Goal: Information Seeking & Learning: Learn about a topic

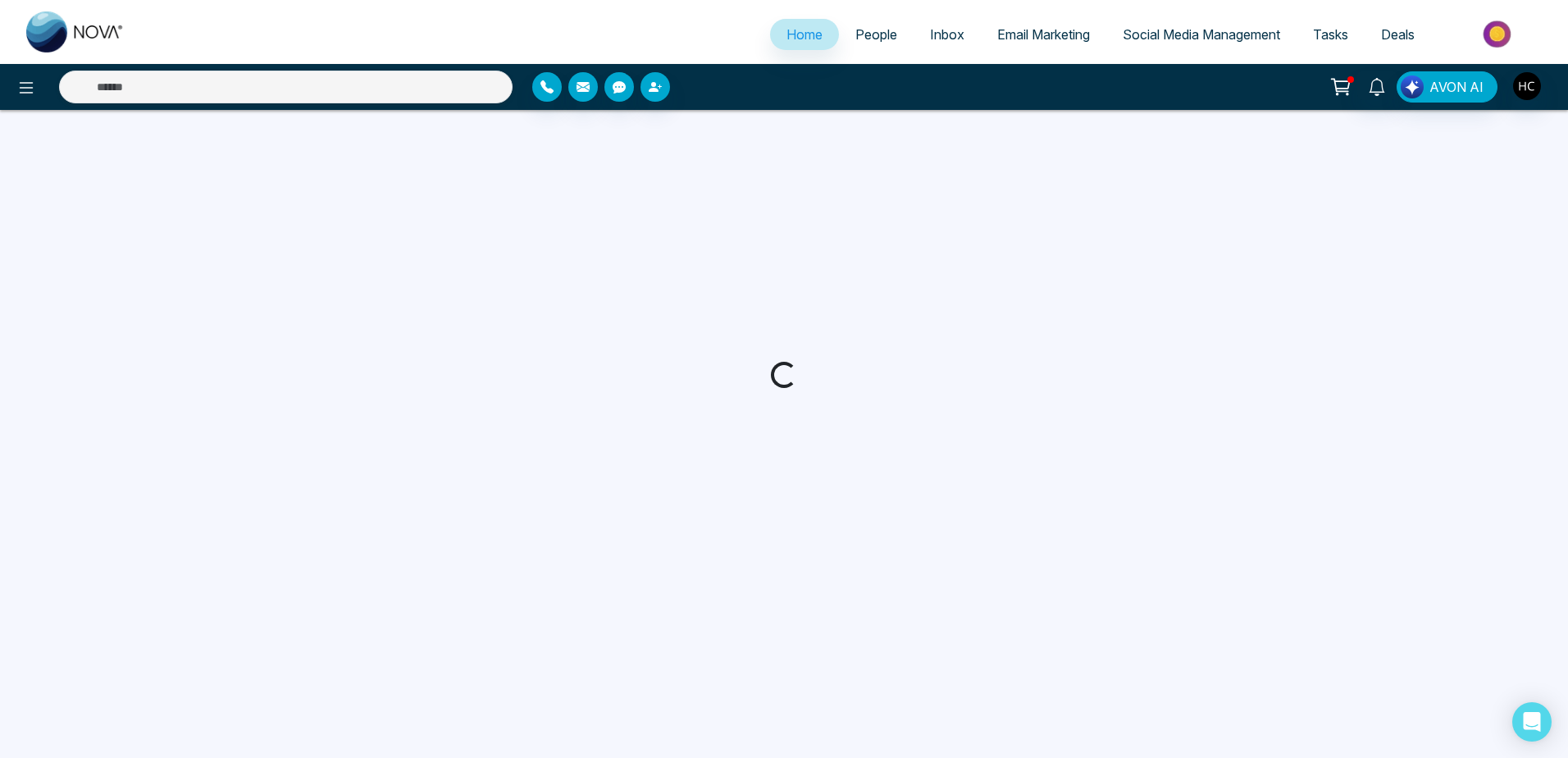
select select "*"
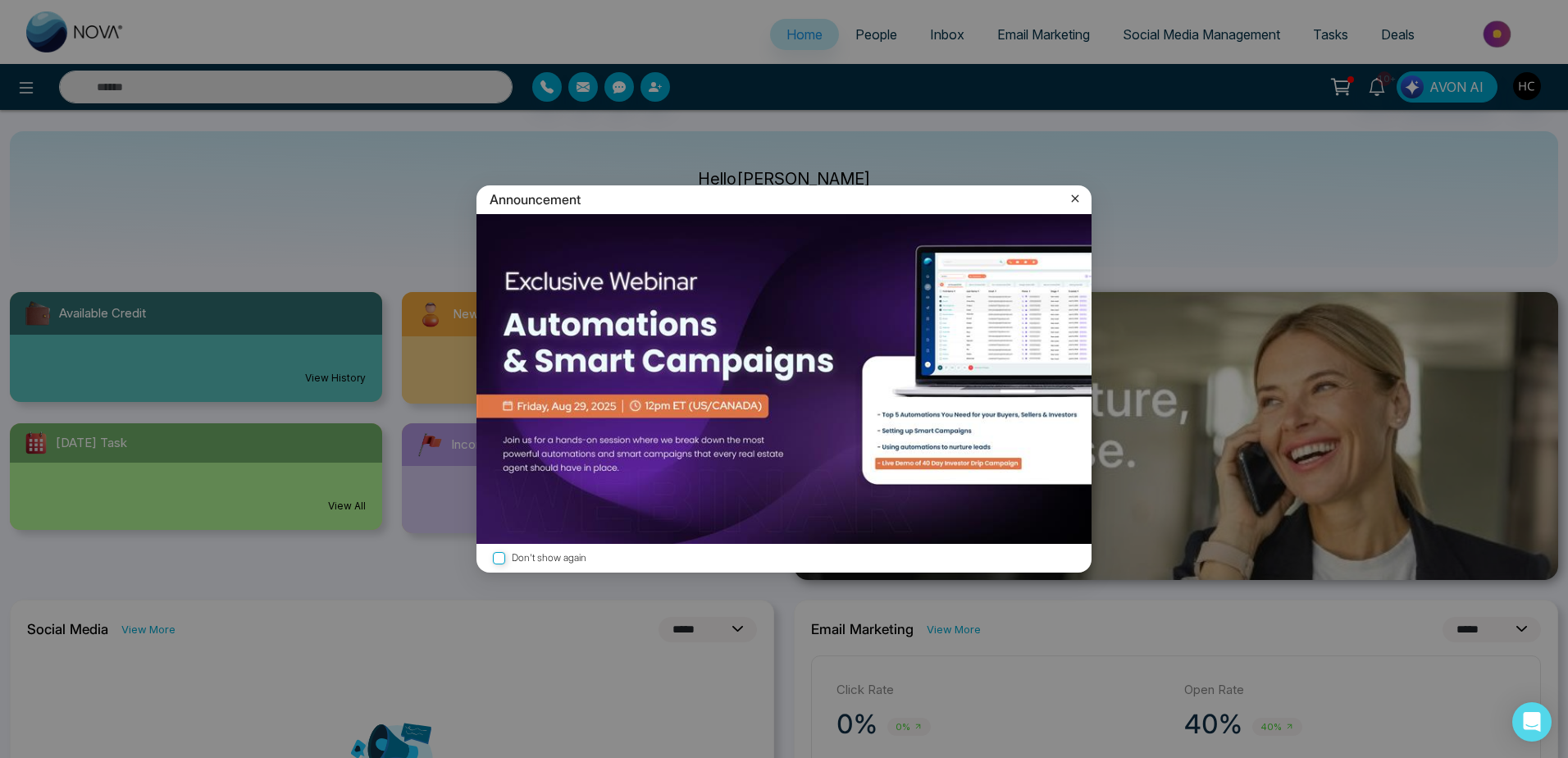
click at [1074, 201] on icon at bounding box center [1075, 199] width 7 height 7
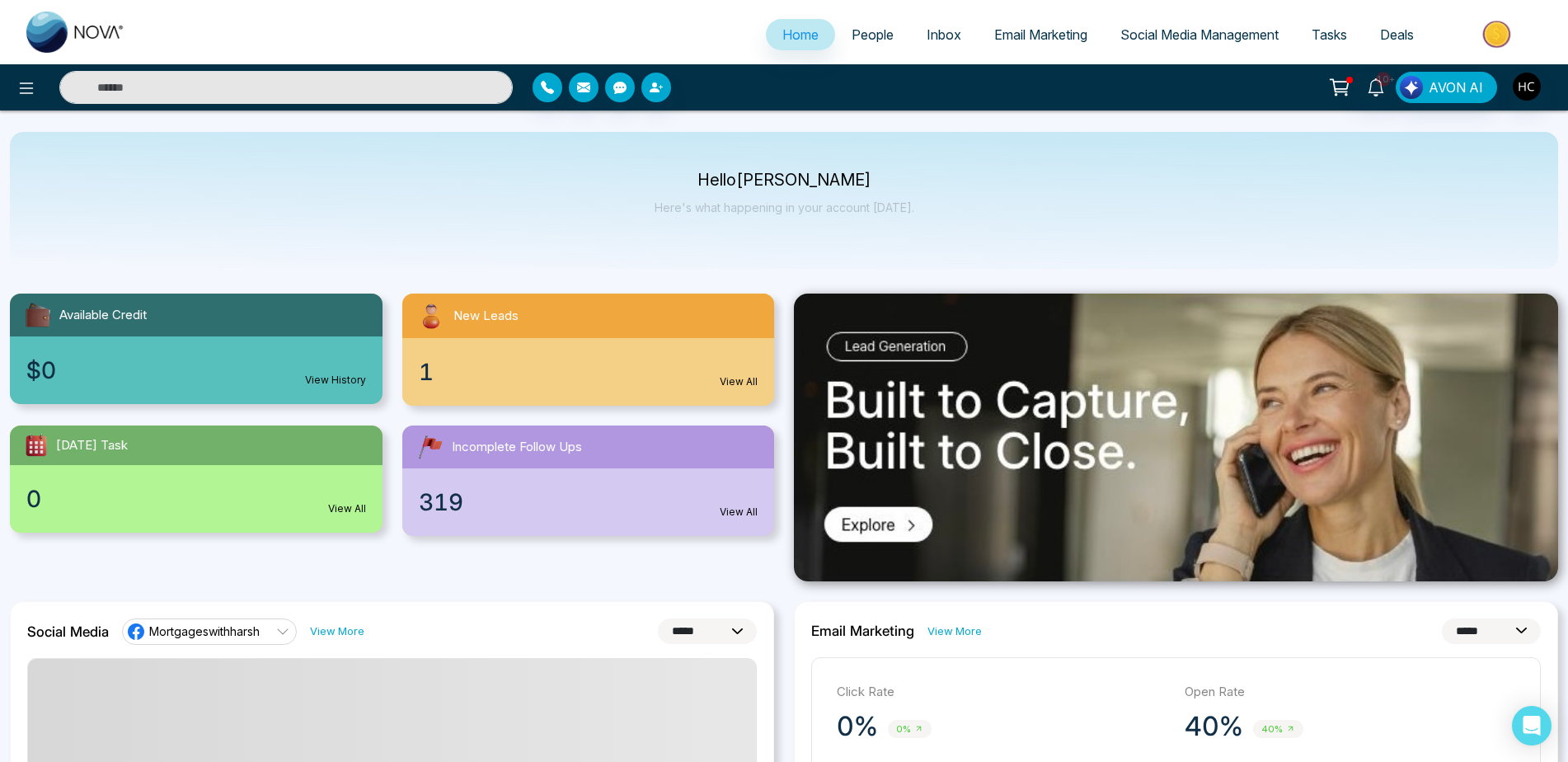
click at [870, 25] on link "People" at bounding box center [872, 35] width 75 height 32
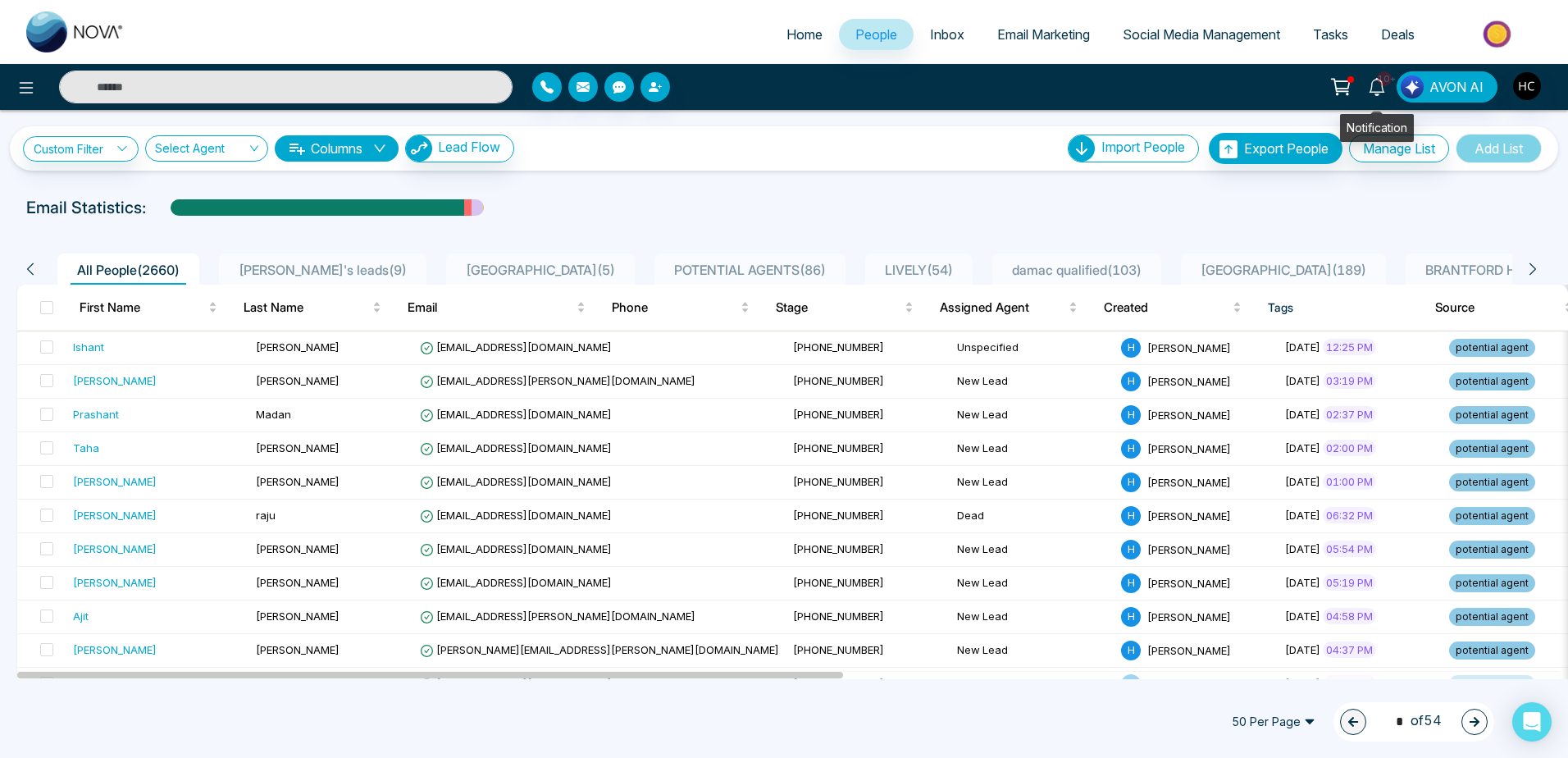
click at [1380, 92] on icon at bounding box center [1376, 87] width 16 height 18
click at [1341, 87] on icon at bounding box center [1340, 87] width 23 height 23
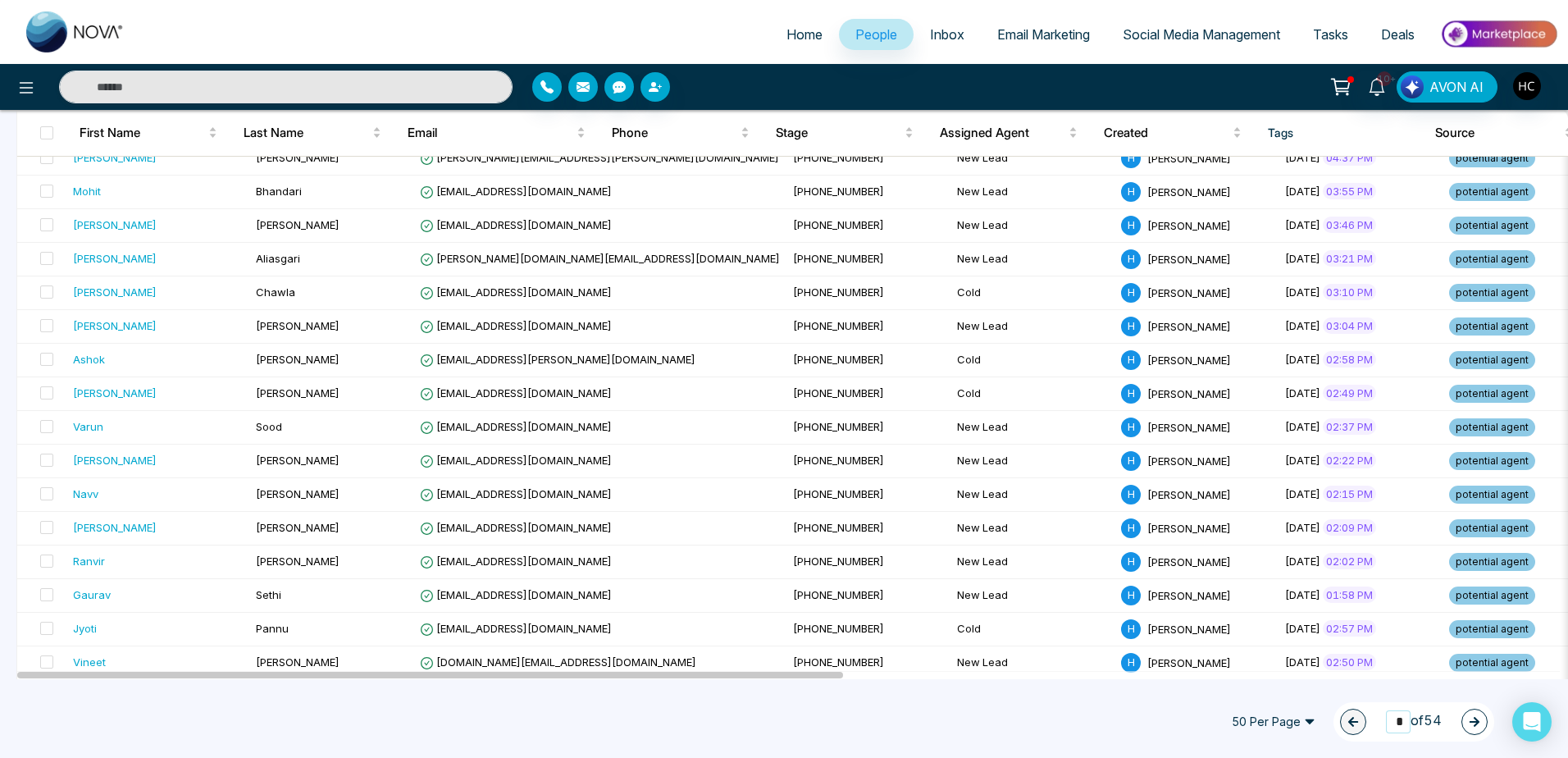
click at [1402, 722] on input "*" at bounding box center [1398, 721] width 24 height 22
type input "**"
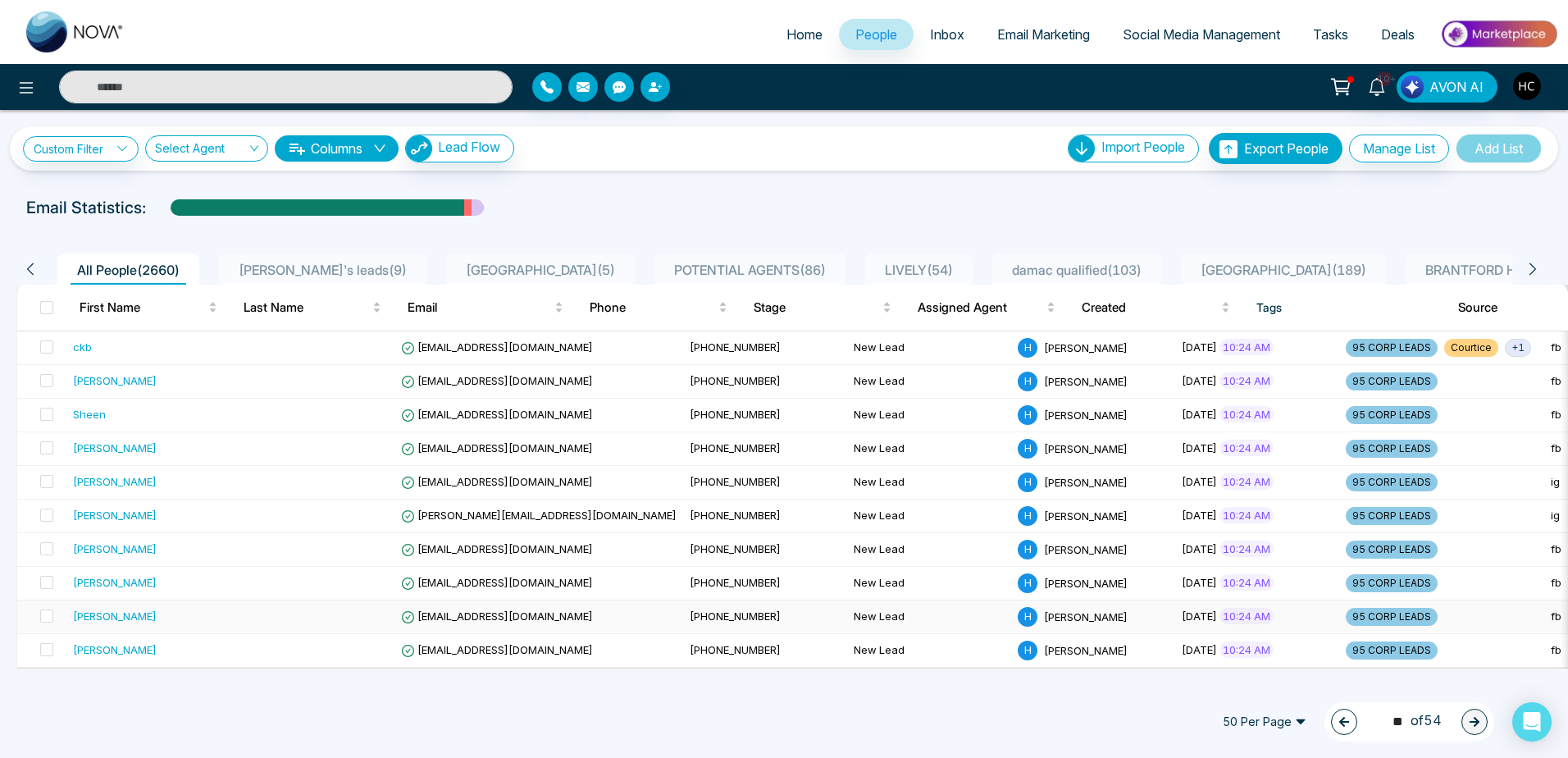
click at [217, 609] on div "[PERSON_NAME]" at bounding box center [148, 616] width 150 height 17
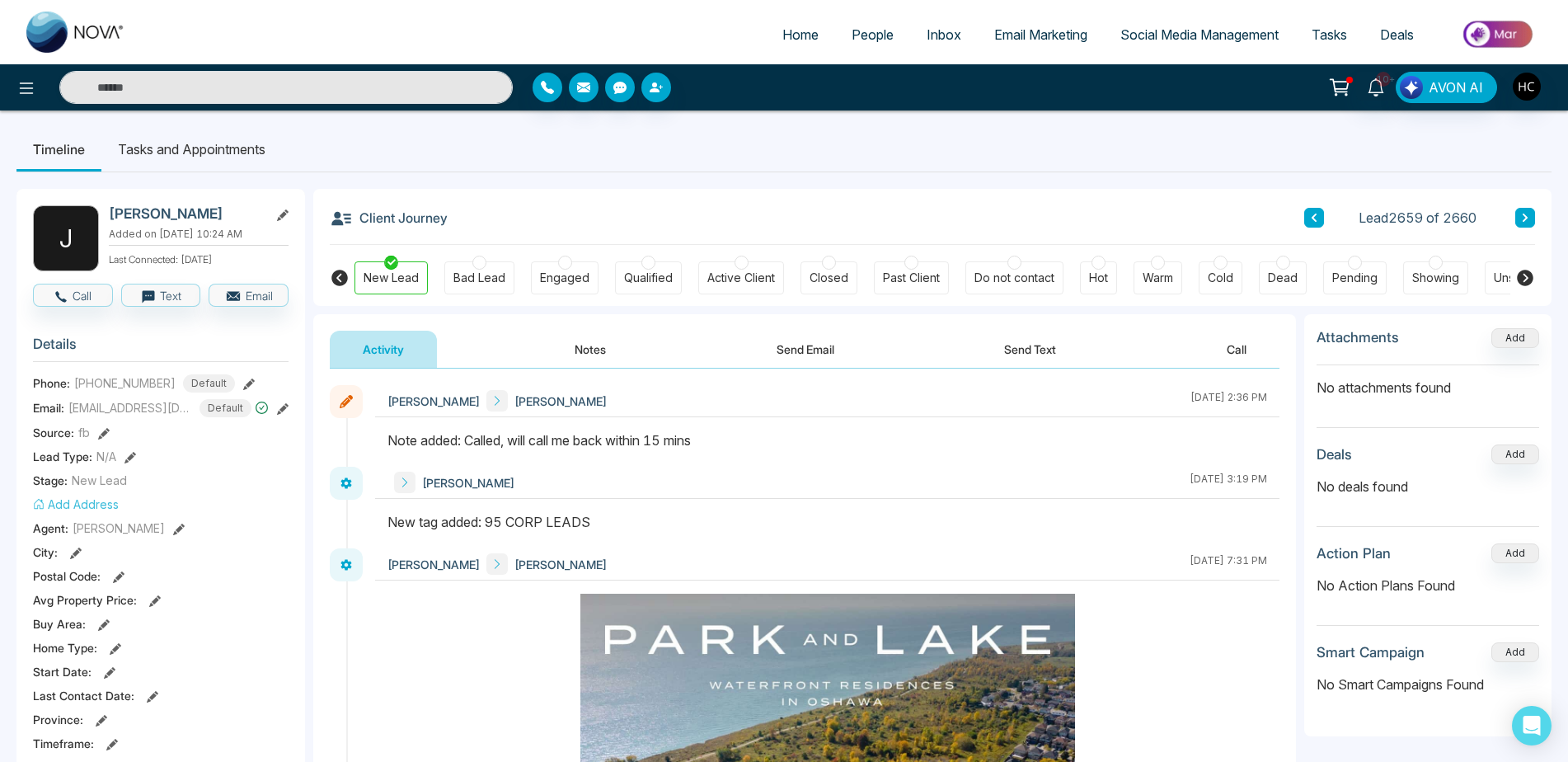
click at [1315, 208] on button at bounding box center [1314, 217] width 19 height 19
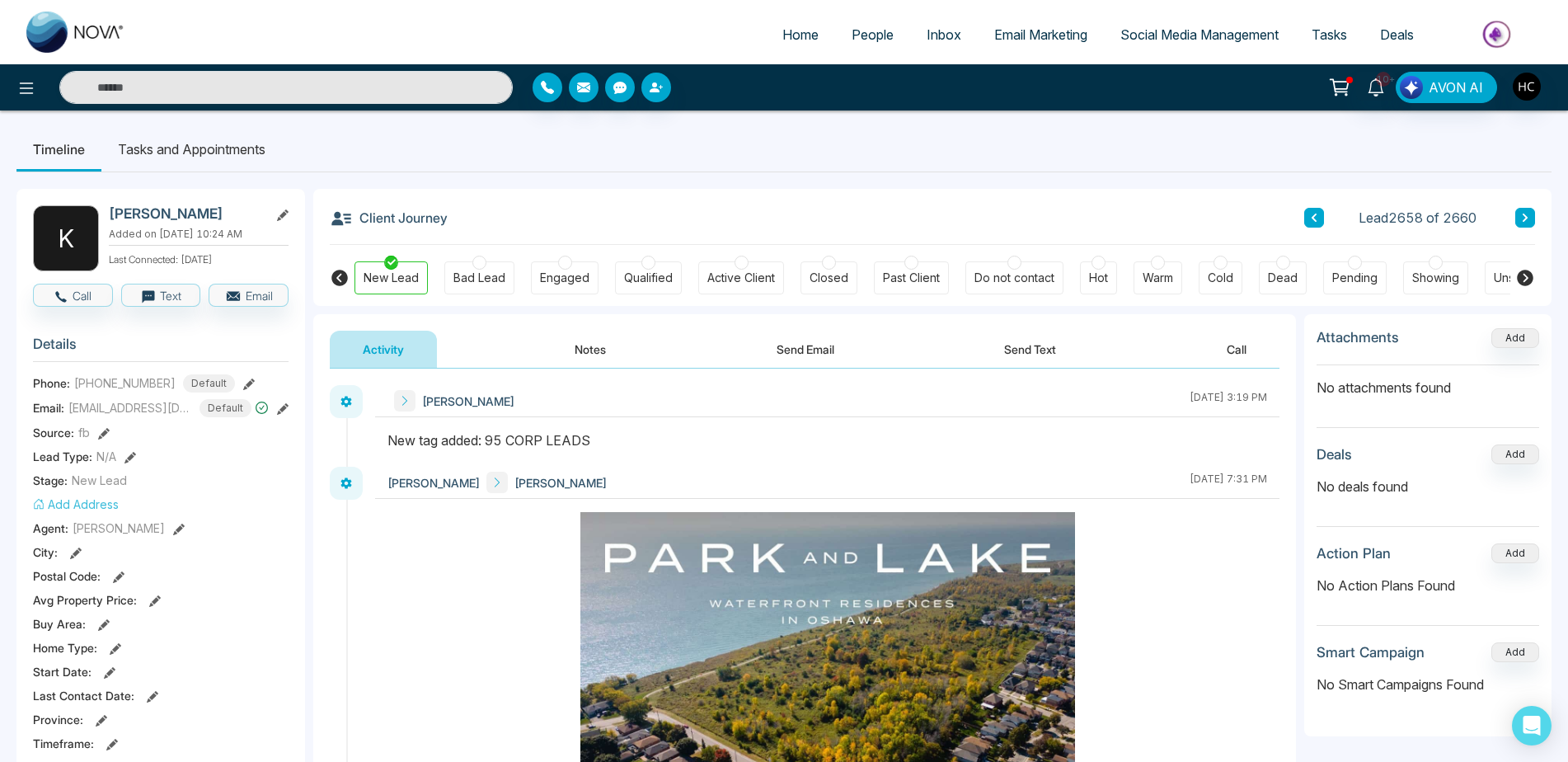
click at [1313, 209] on button at bounding box center [1314, 217] width 19 height 19
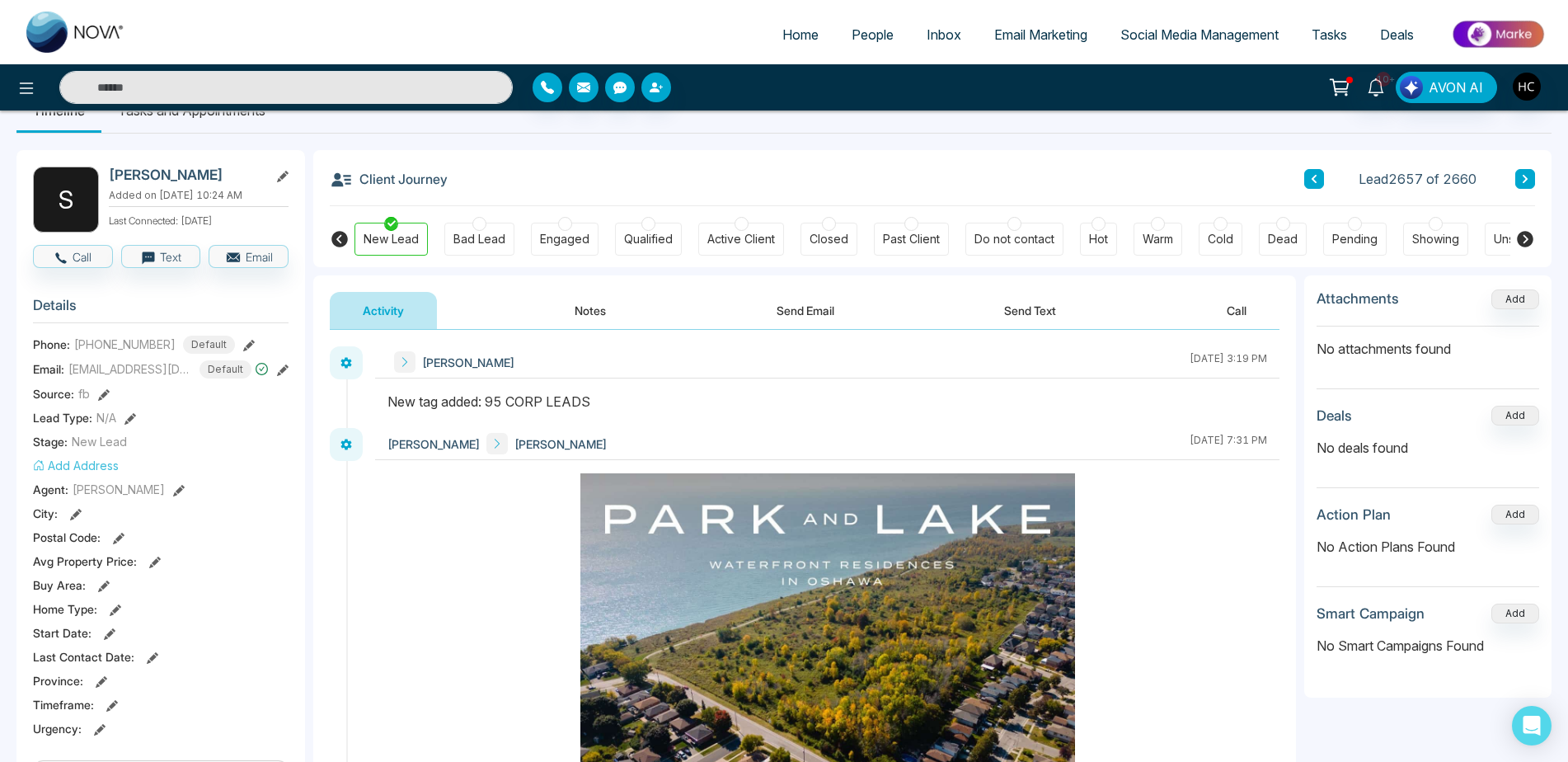
click at [566, 300] on button "Notes" at bounding box center [590, 311] width 98 height 37
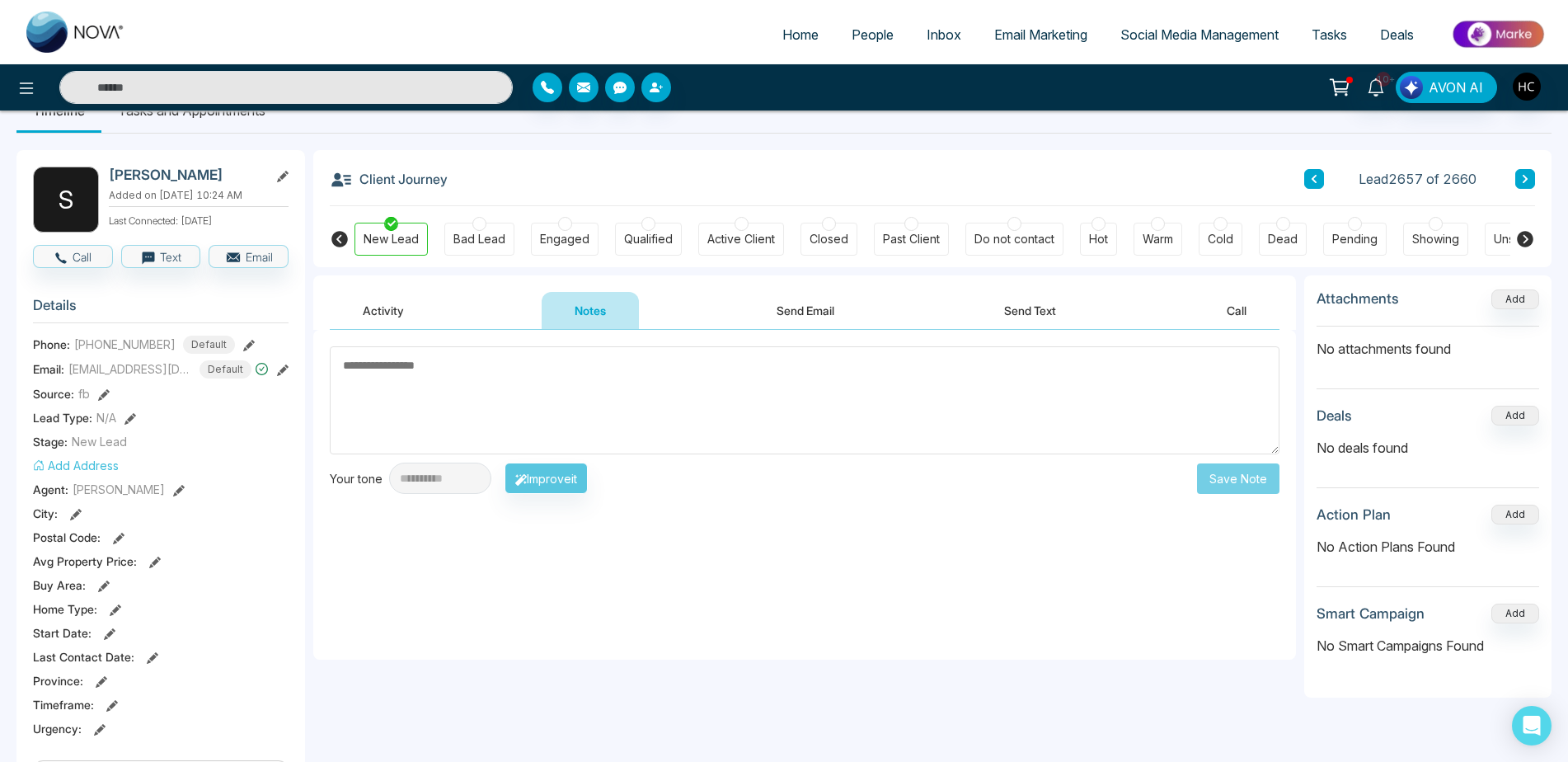
click at [1156, 231] on div at bounding box center [1157, 224] width 14 height 14
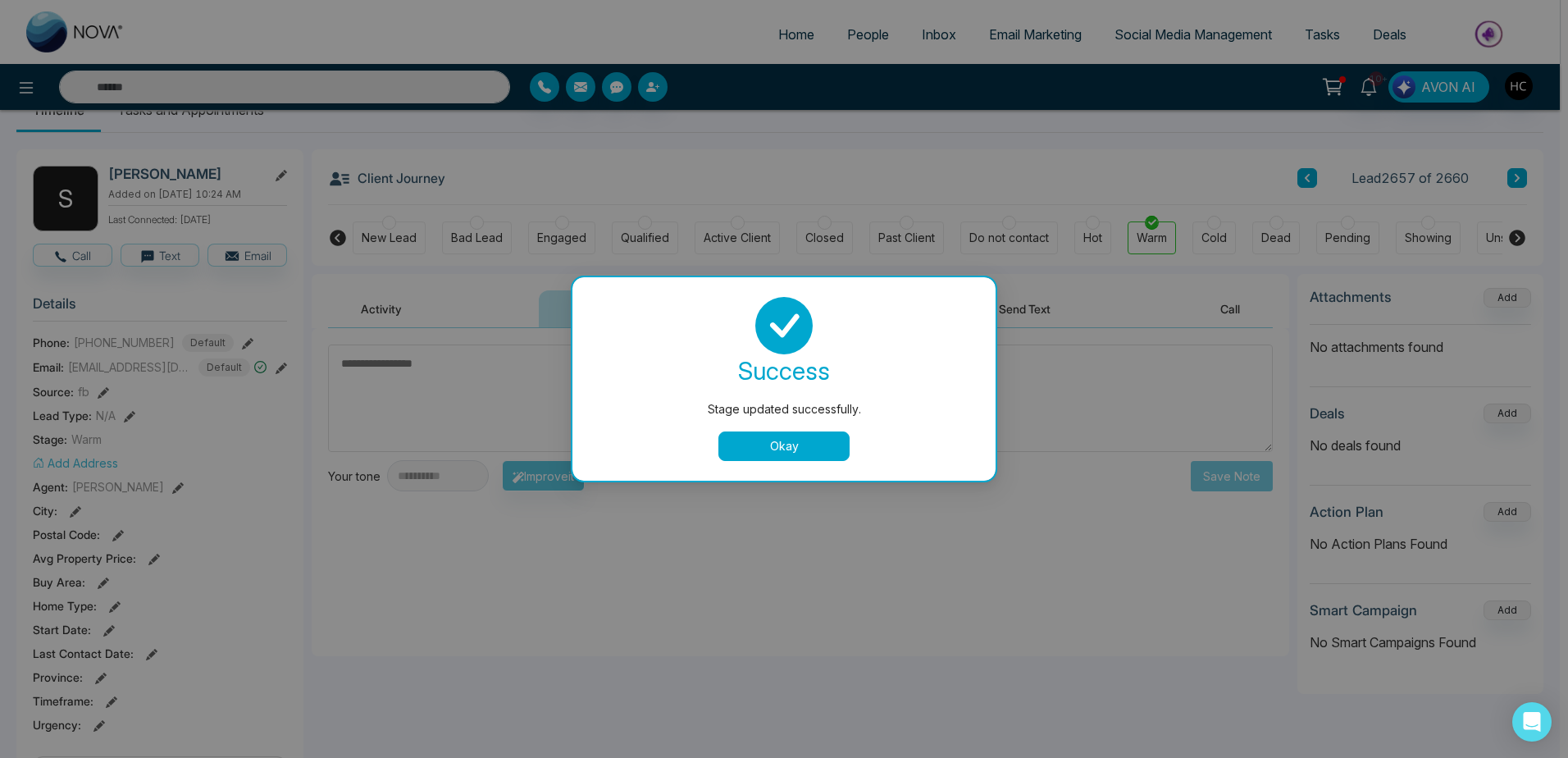
click at [778, 444] on button "Okay" at bounding box center [784, 446] width 131 height 30
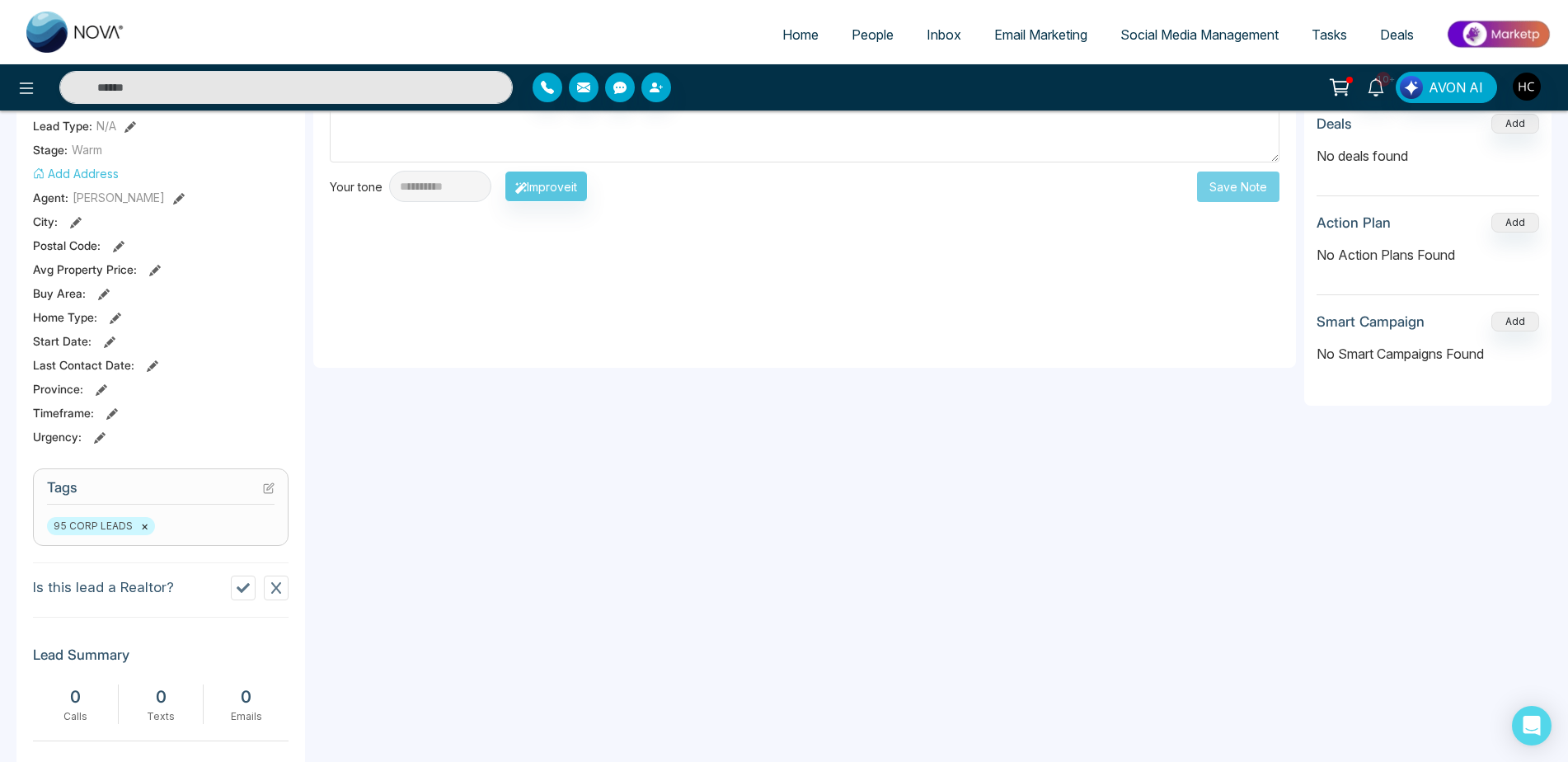
scroll to position [616, 0]
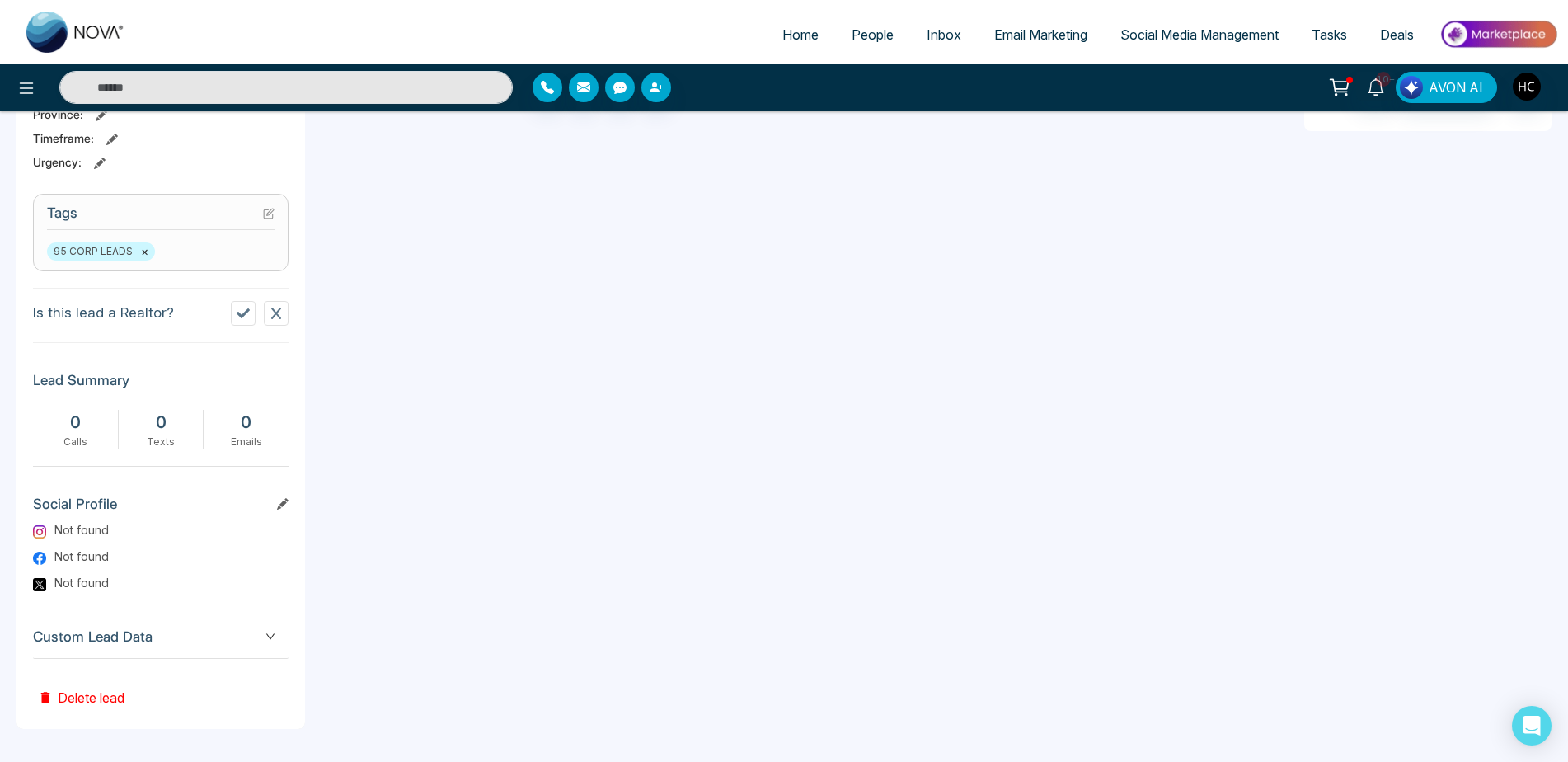
click at [857, 42] on span "People" at bounding box center [872, 34] width 42 height 17
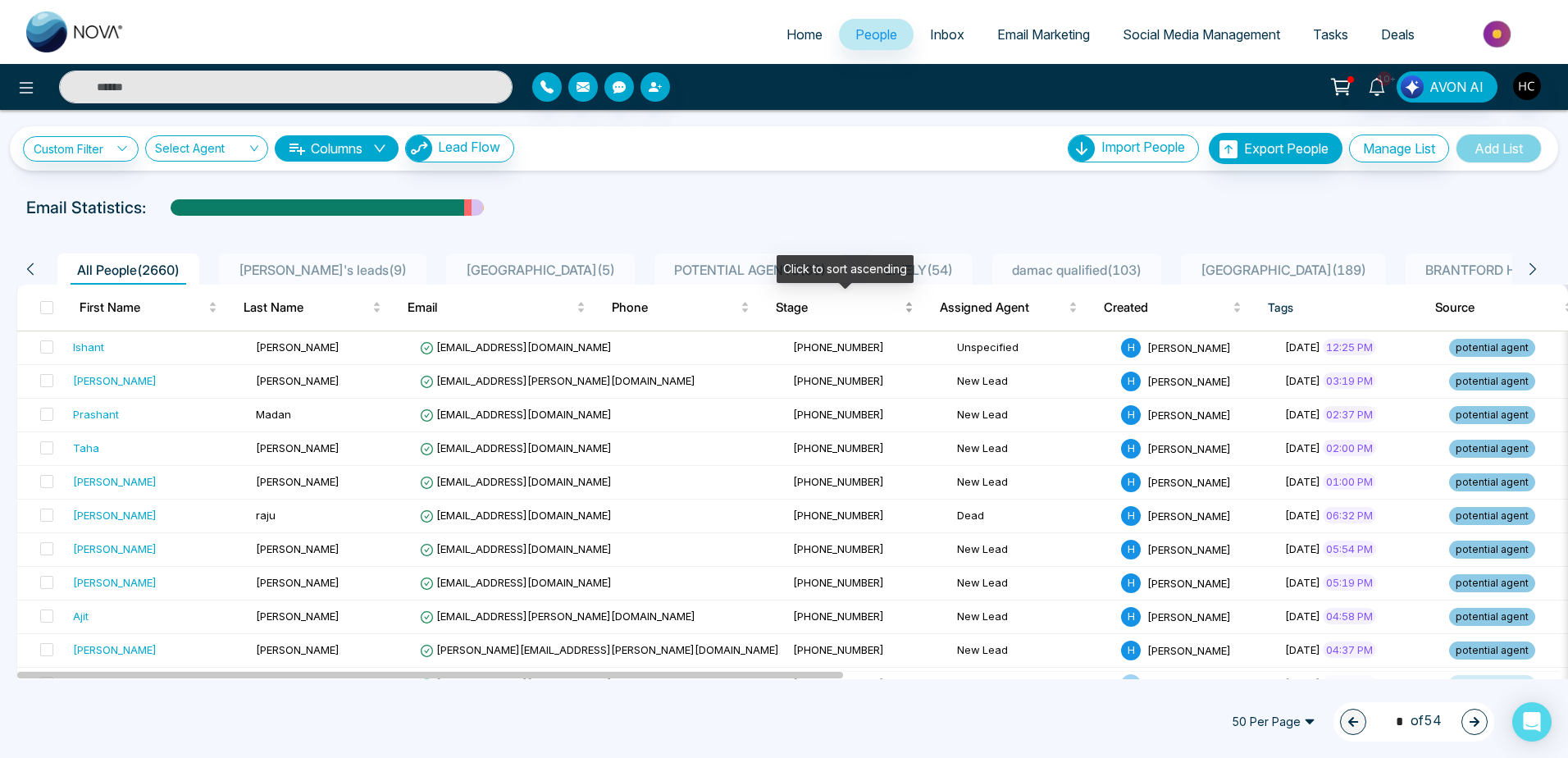
click at [801, 305] on span "Stage" at bounding box center [838, 307] width 125 height 19
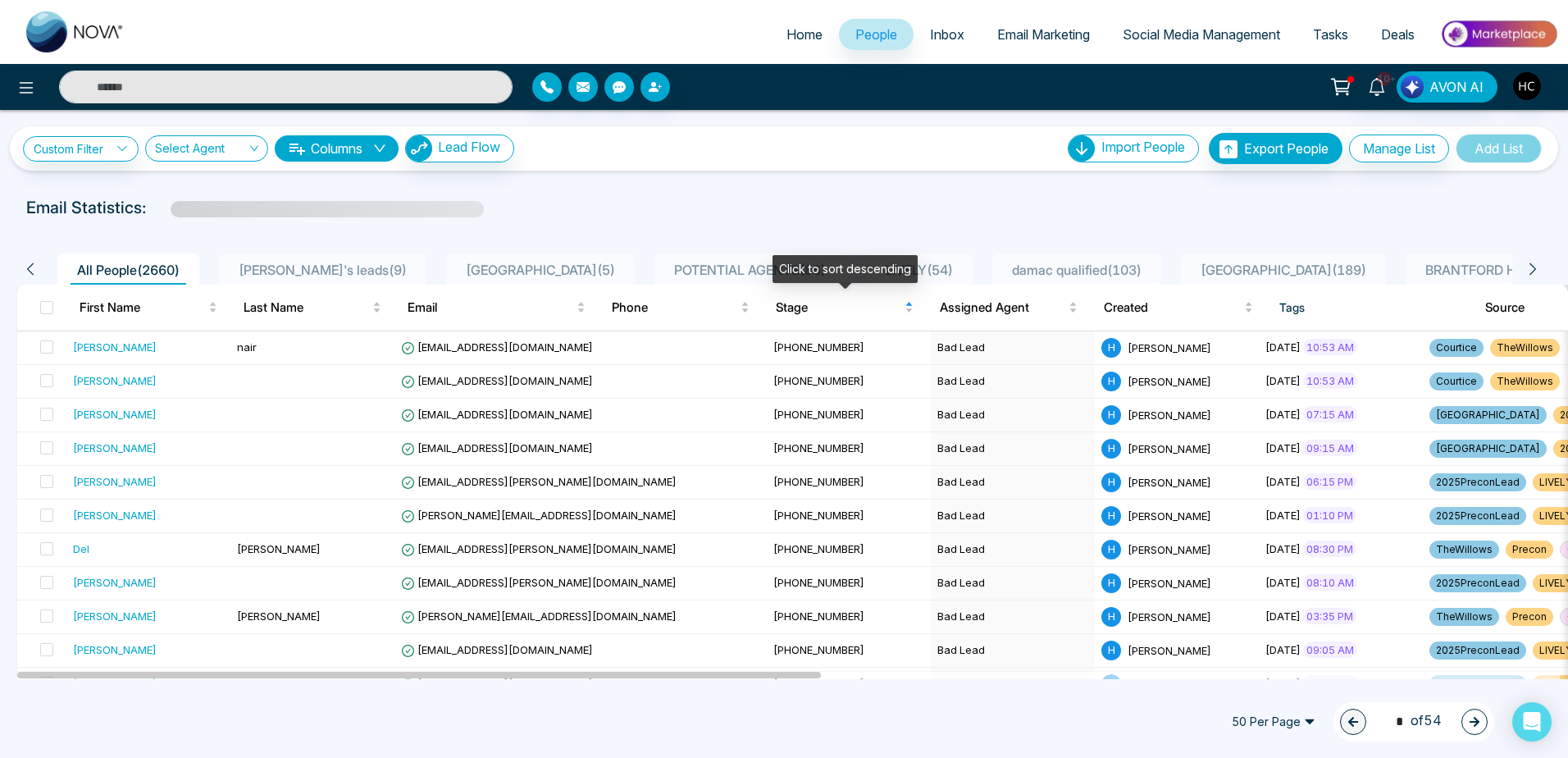
click at [819, 311] on span "Stage" at bounding box center [838, 307] width 125 height 19
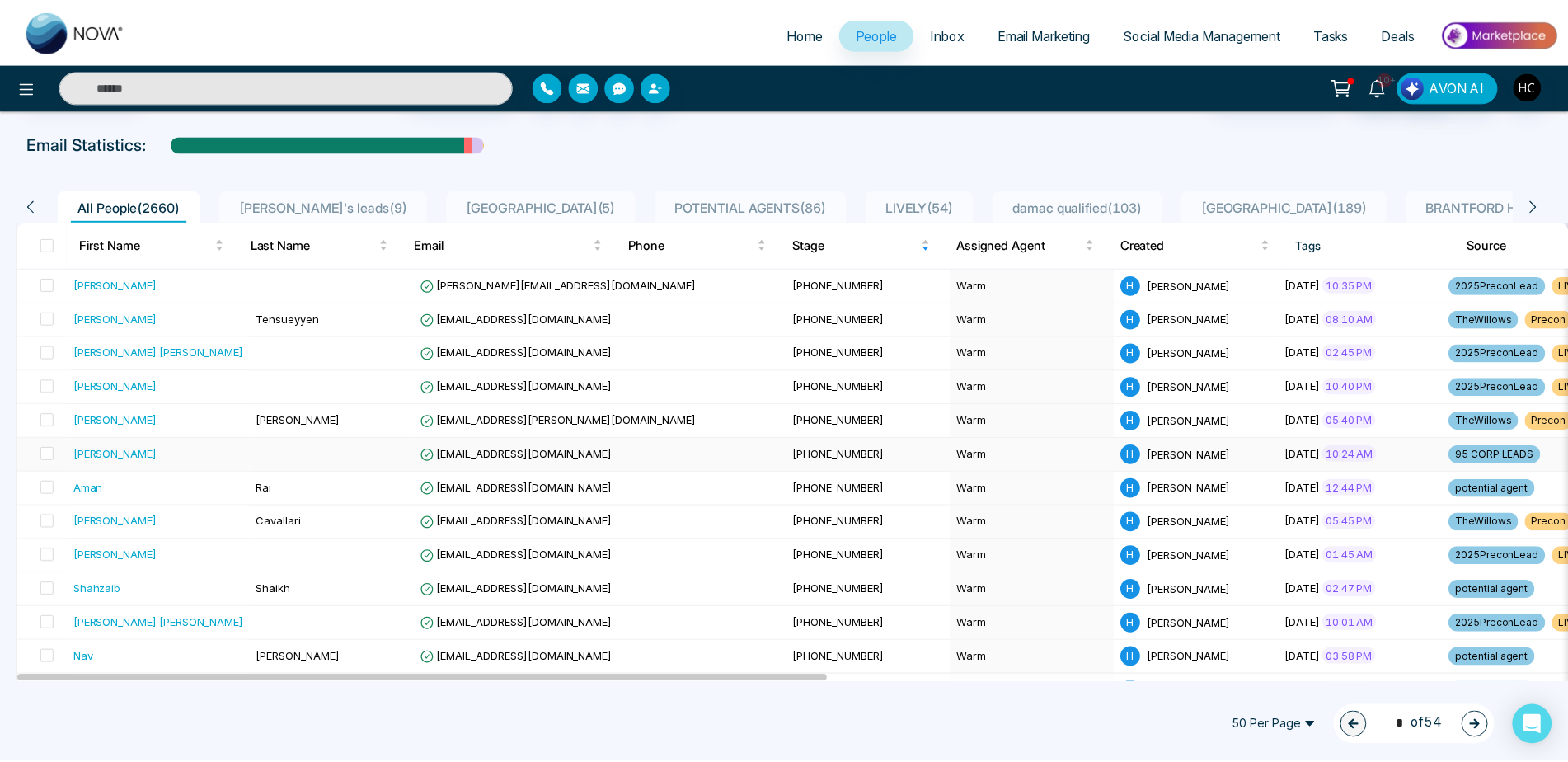
scroll to position [83, 0]
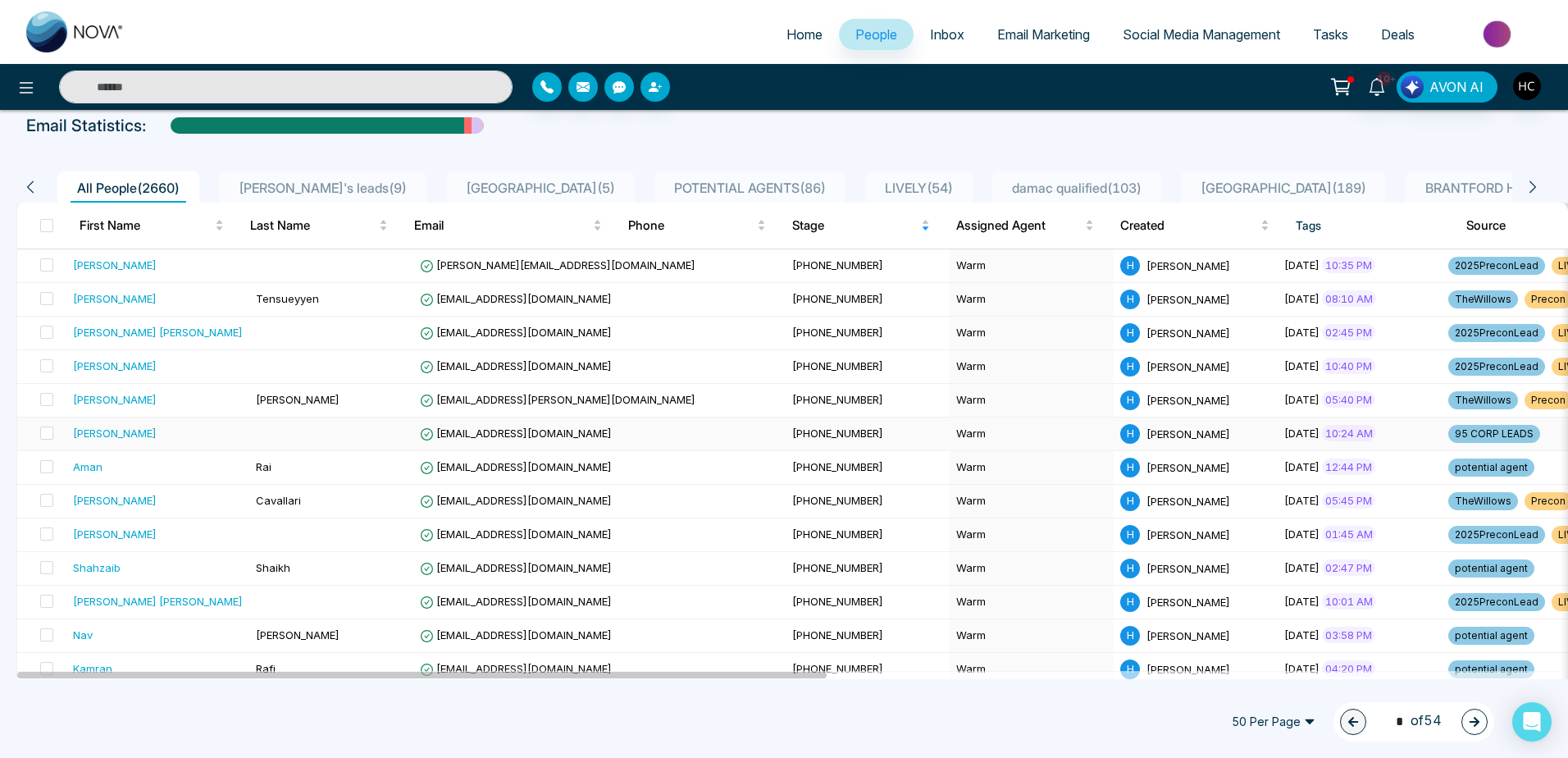
click at [143, 429] on div "[PERSON_NAME]" at bounding box center [158, 433] width 170 height 17
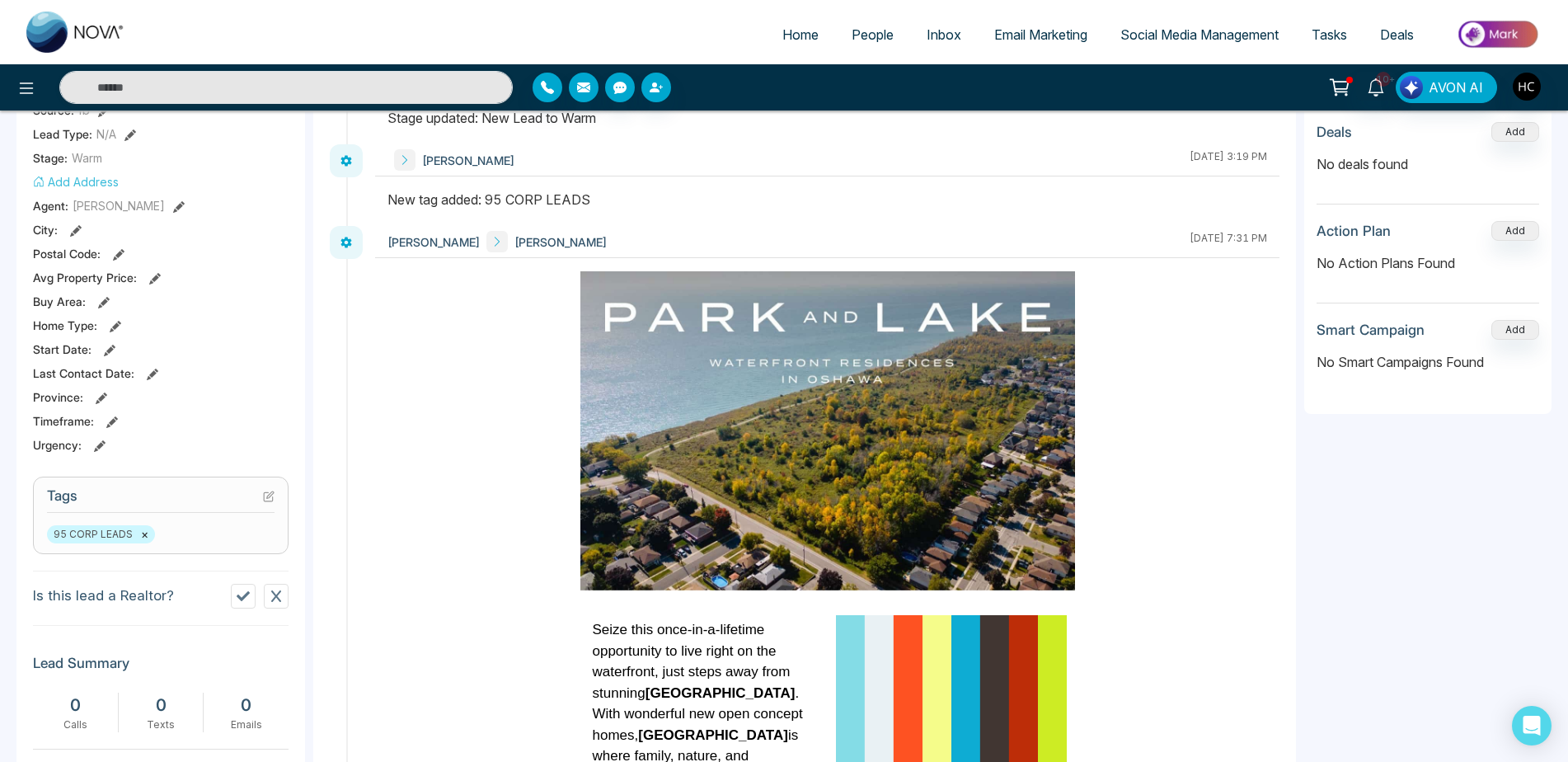
scroll to position [286, 0]
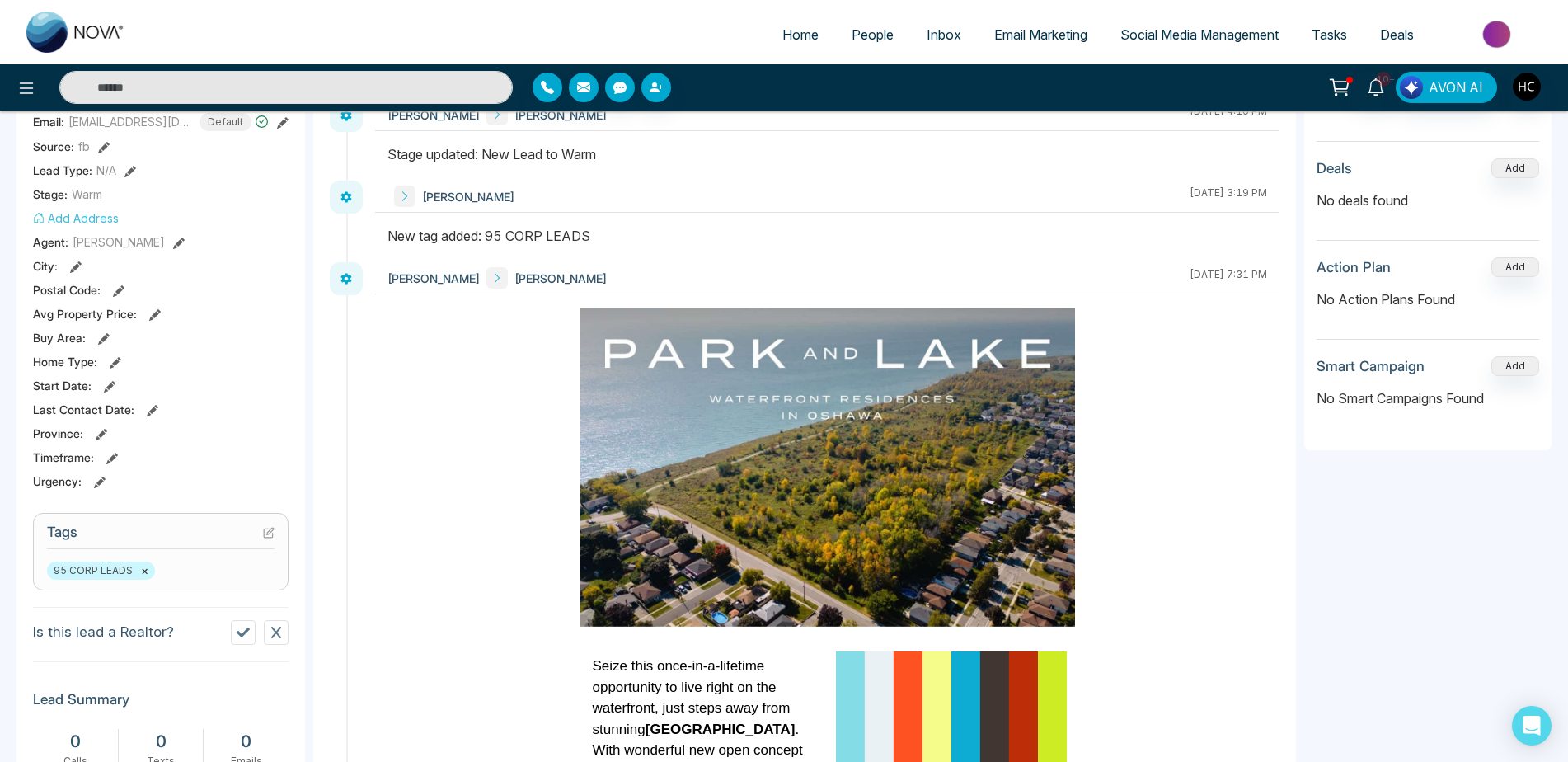
click at [217, 580] on div "95 CORP LEADS ×" at bounding box center [160, 570] width 228 height 18
click at [266, 539] on icon at bounding box center [268, 532] width 11 height 11
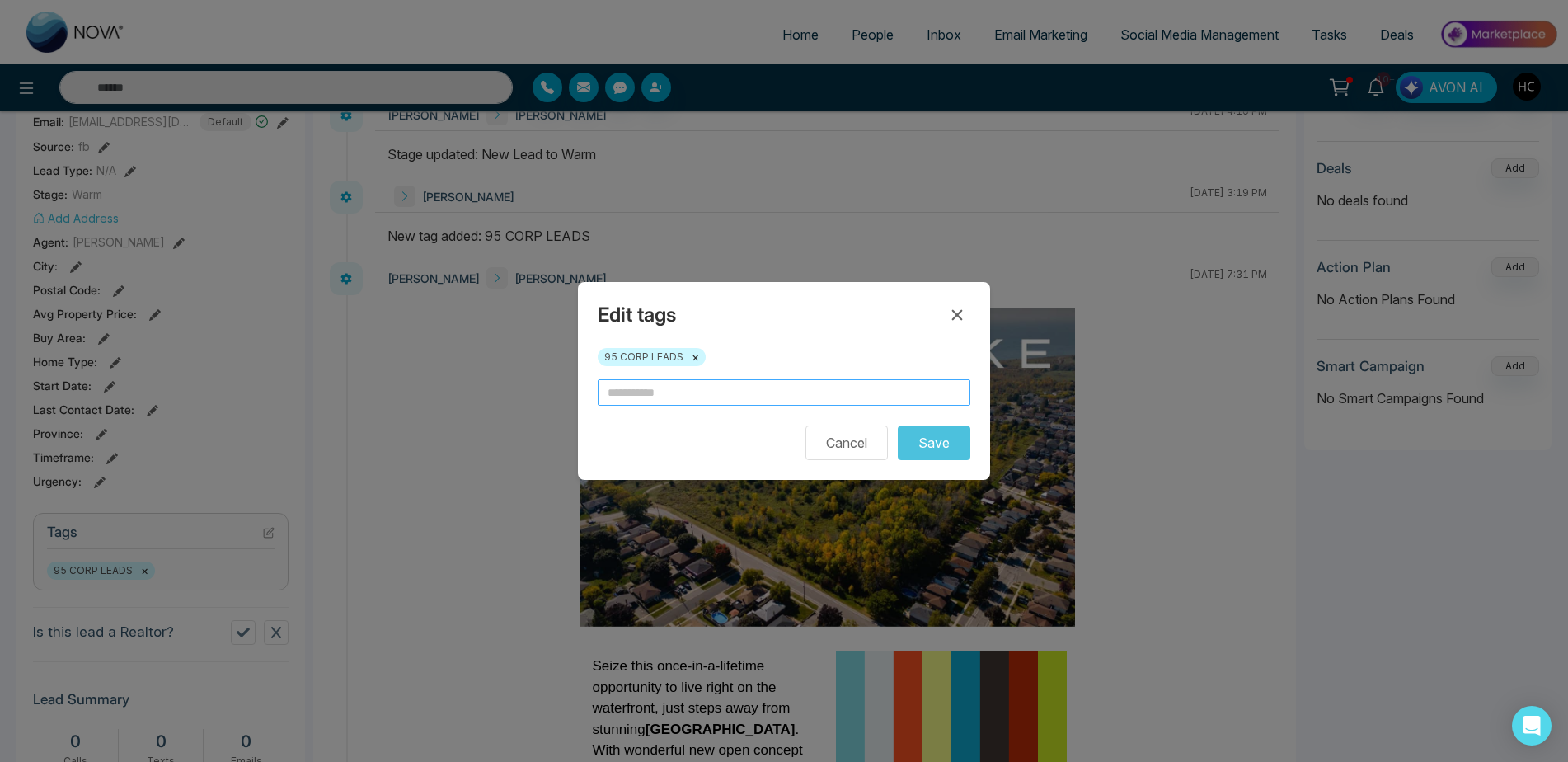
click at [646, 394] on input "text" at bounding box center [784, 392] width 373 height 26
type input "*"
type input "****"
click at [951, 447] on button "Save" at bounding box center [934, 443] width 72 height 34
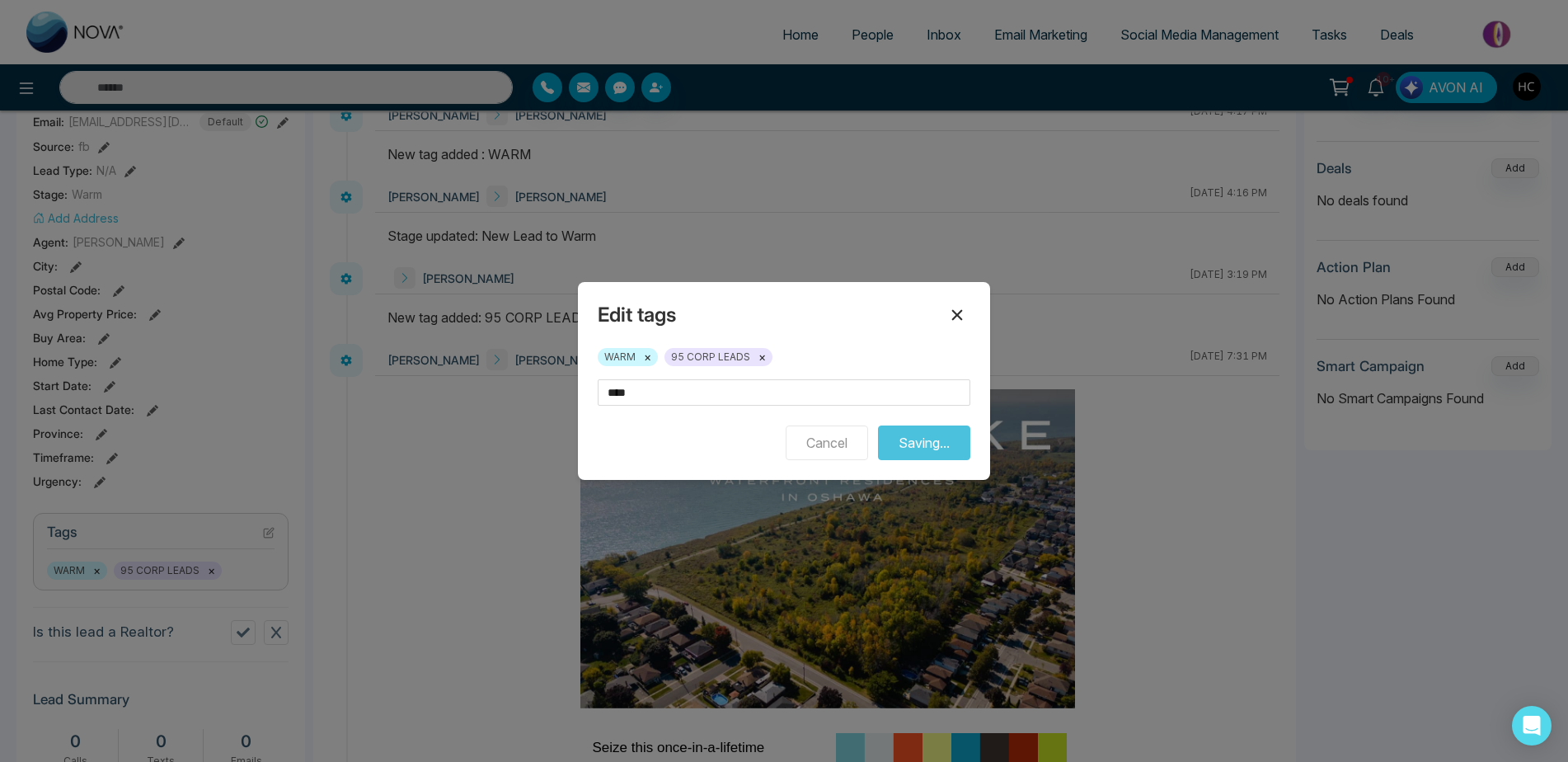
drag, startPoint x: 956, startPoint y: 317, endPoint x: 954, endPoint y: 327, distance: 10.2
click at [954, 327] on button at bounding box center [957, 315] width 26 height 26
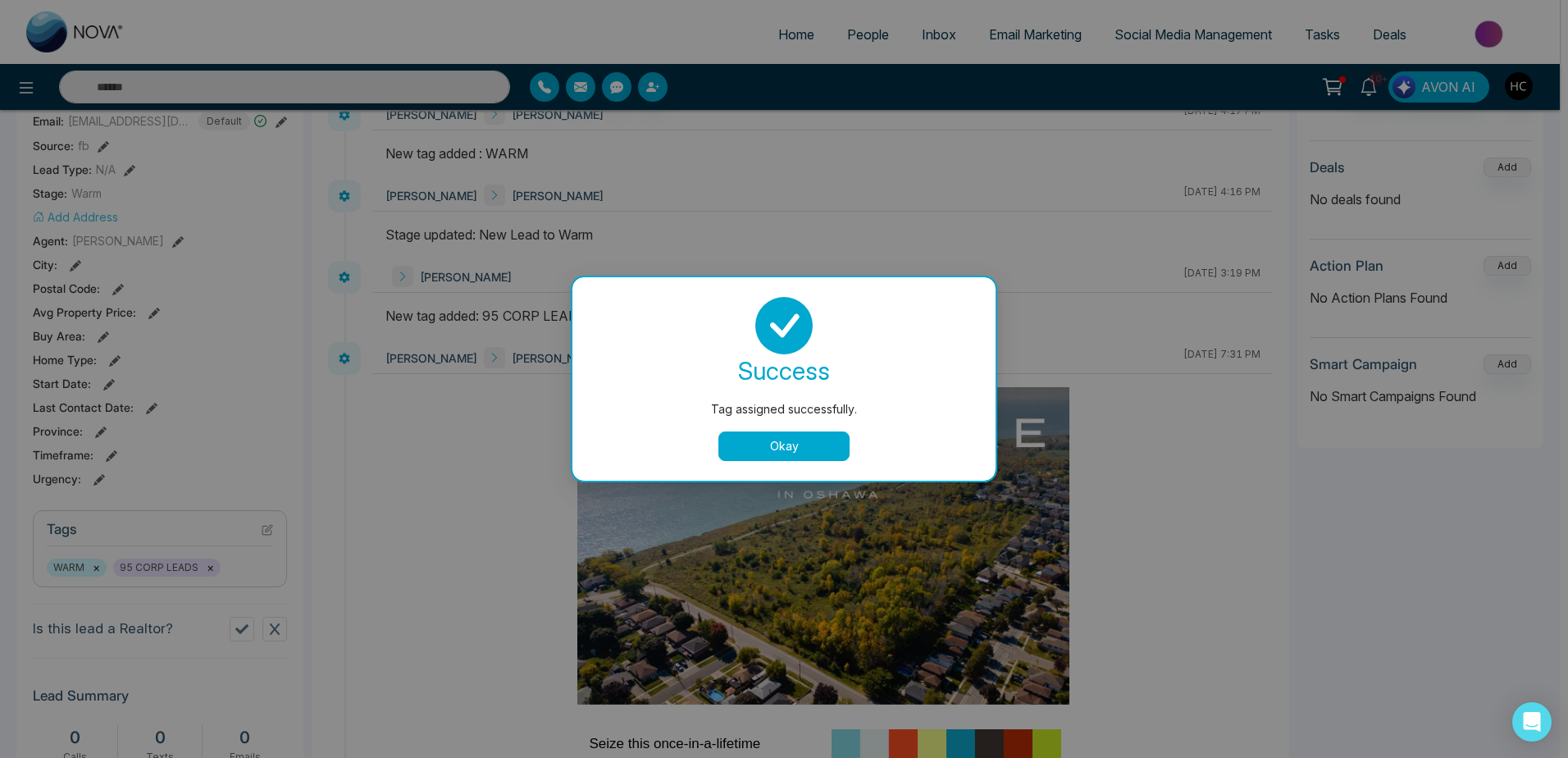
click at [816, 448] on button "Okay" at bounding box center [784, 446] width 131 height 30
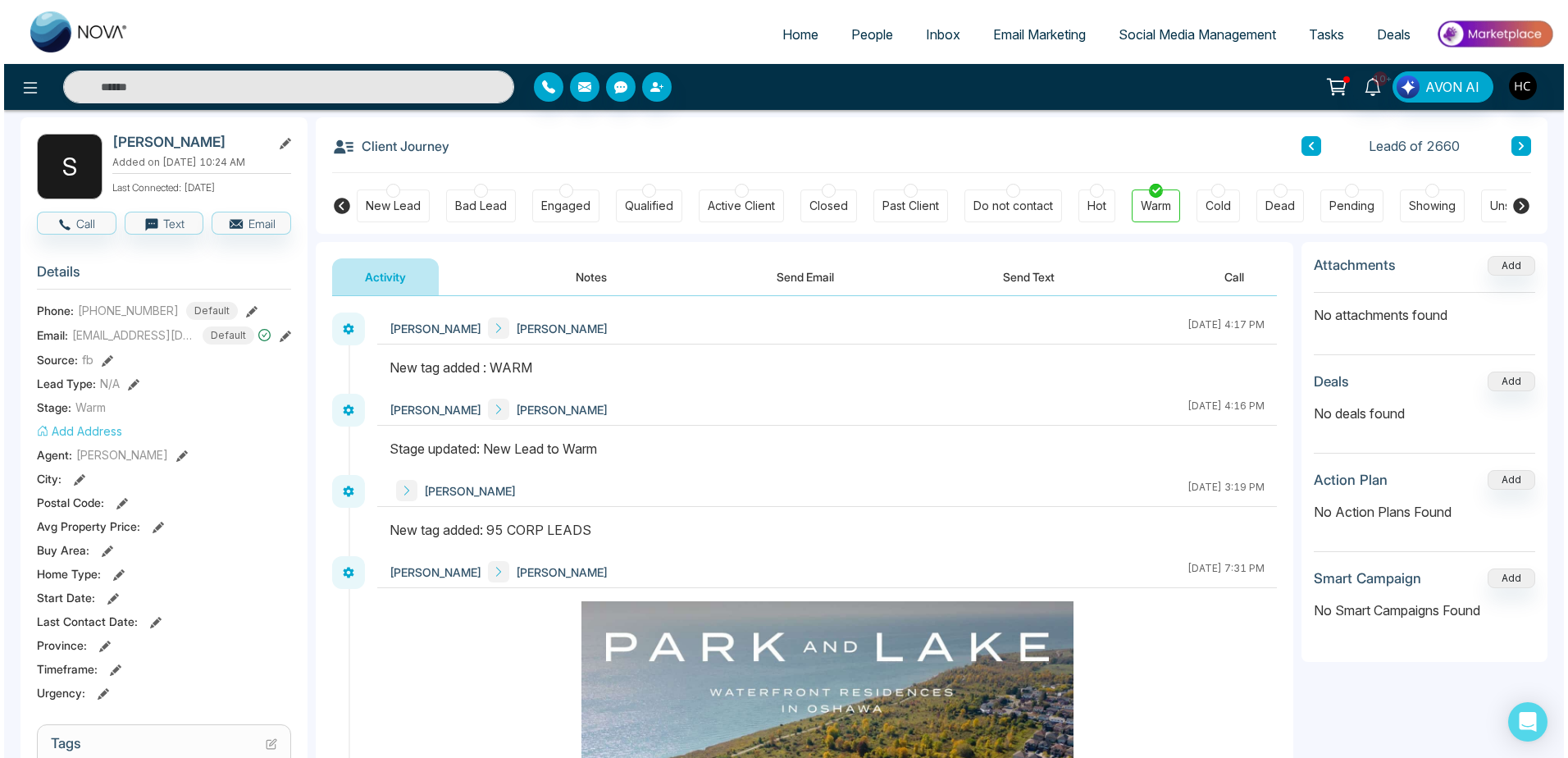
scroll to position [0, 0]
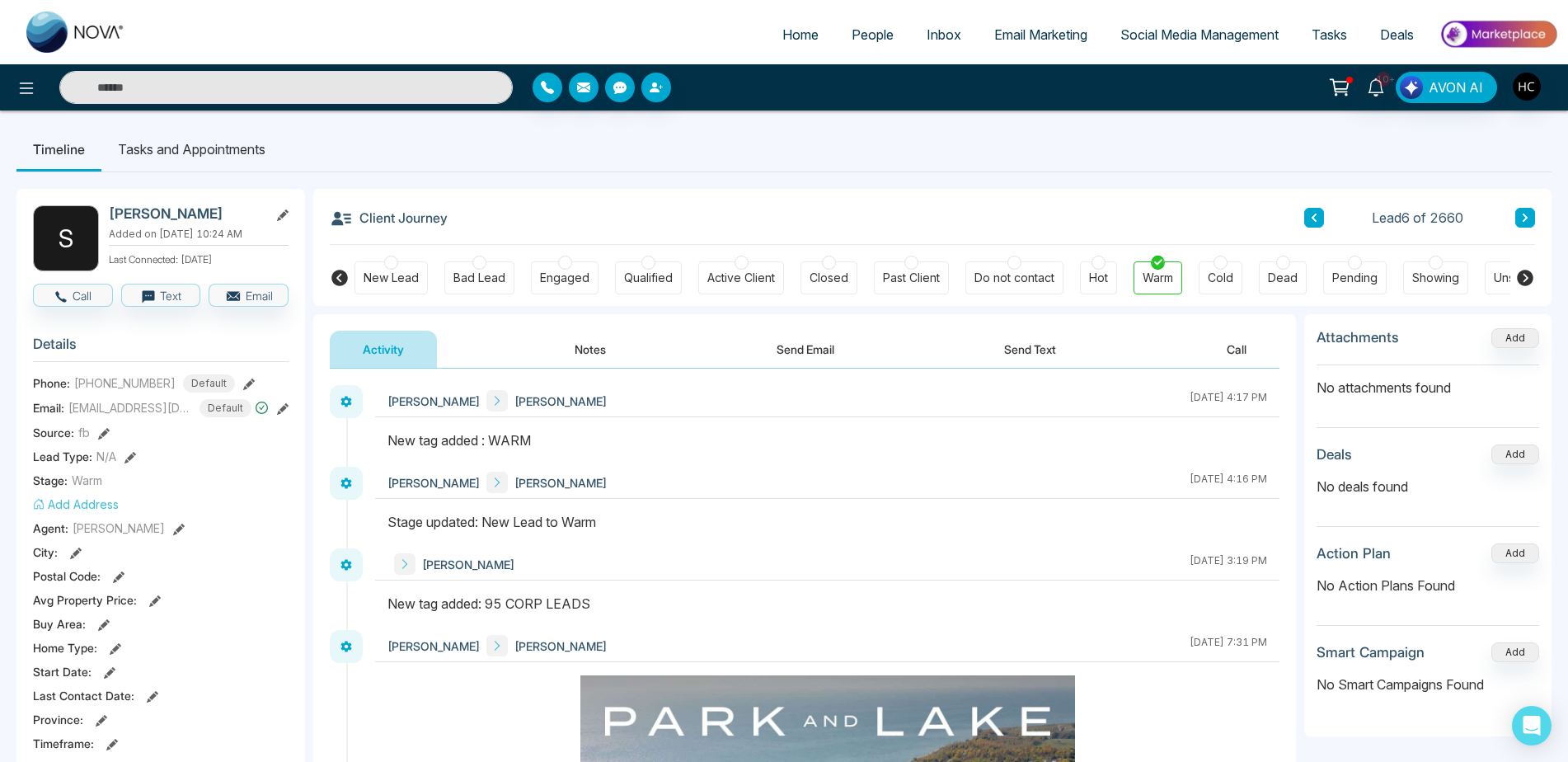
click at [553, 344] on button "Notes" at bounding box center [590, 349] width 98 height 37
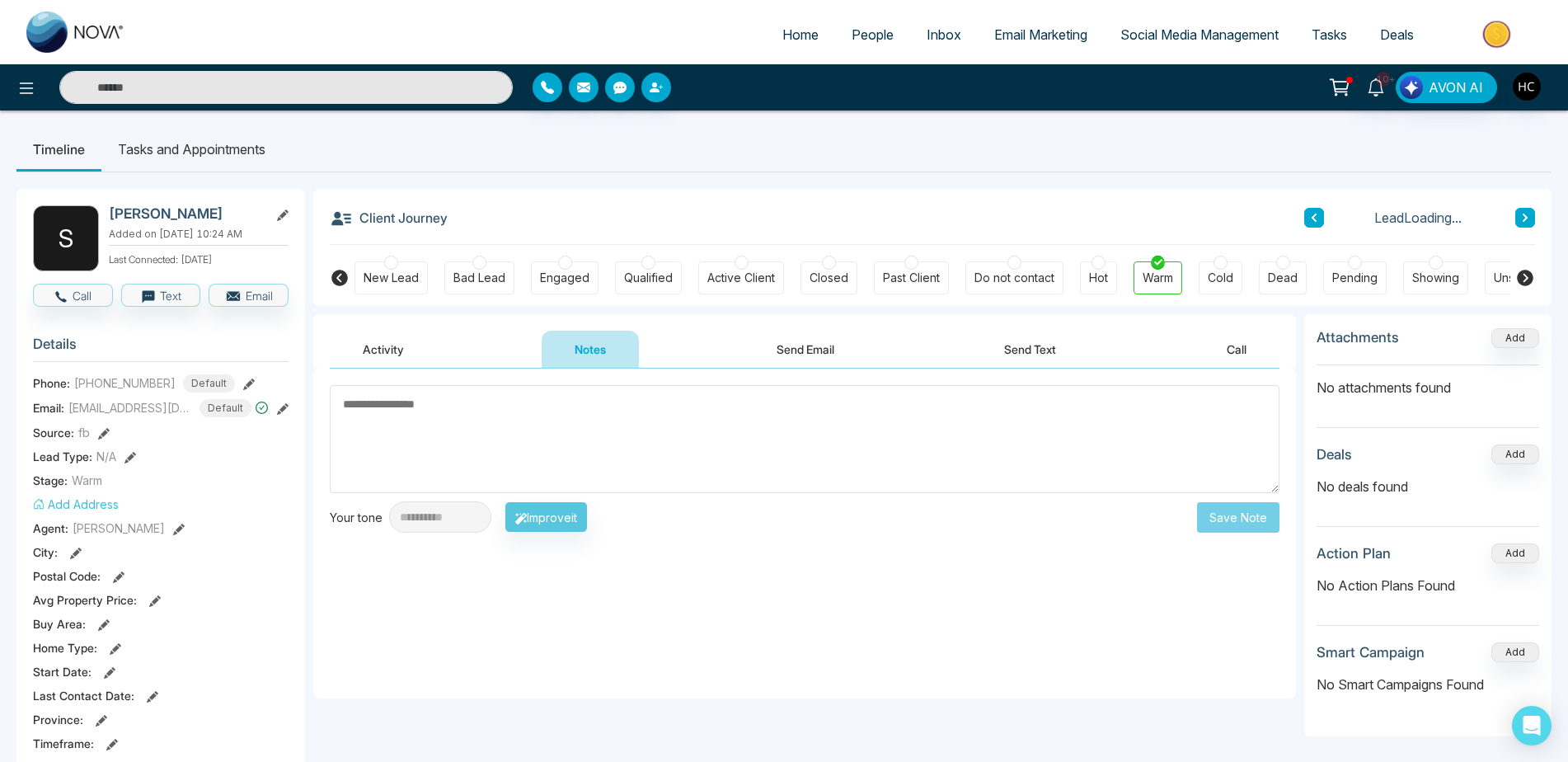
click at [520, 401] on textarea at bounding box center [805, 439] width 950 height 108
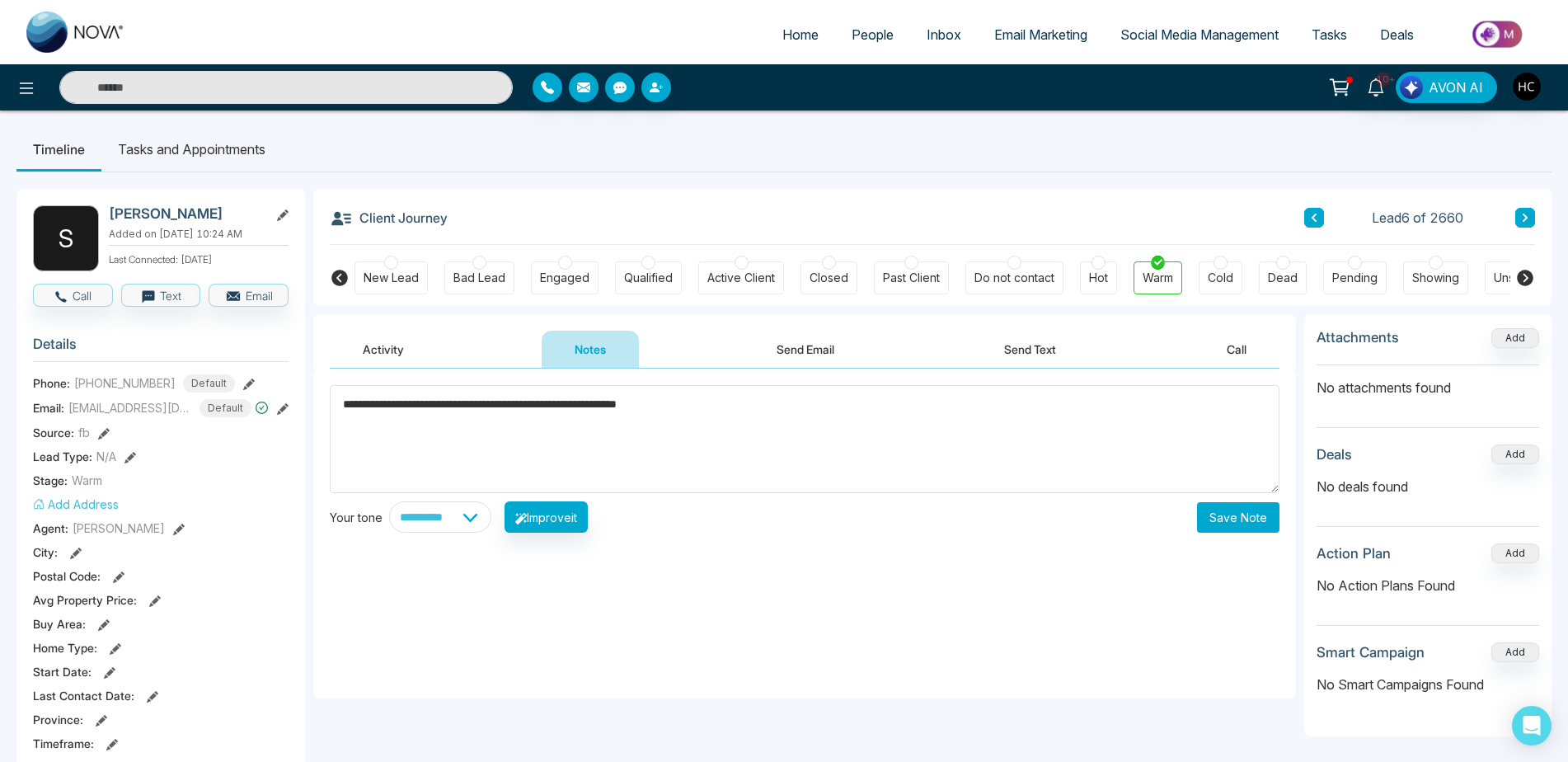
type textarea "**********"
click at [1246, 514] on button "Save Note" at bounding box center [1238, 517] width 83 height 31
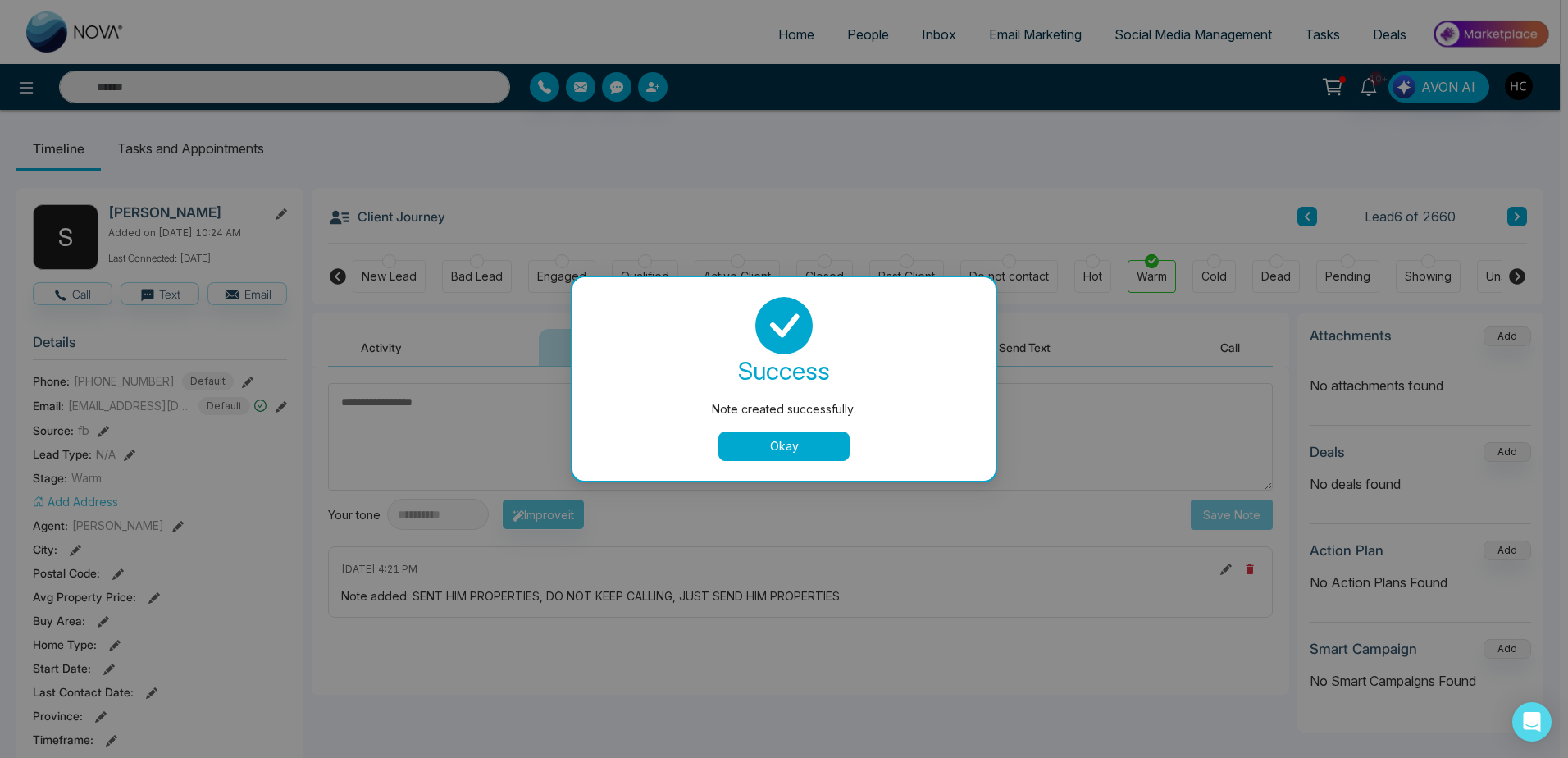
click at [828, 449] on button "Okay" at bounding box center [784, 446] width 131 height 30
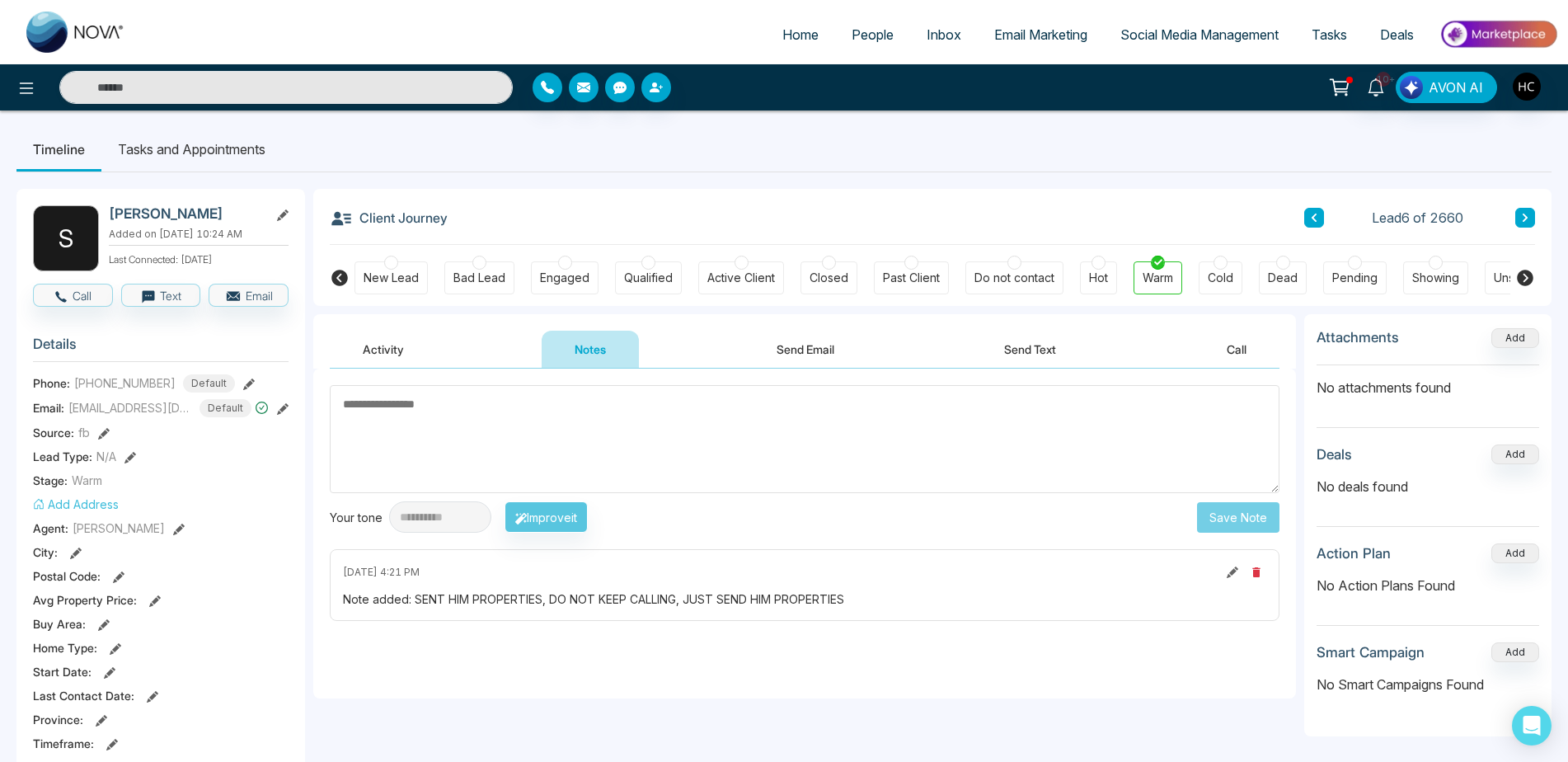
click at [387, 355] on button "Activity" at bounding box center [383, 349] width 107 height 37
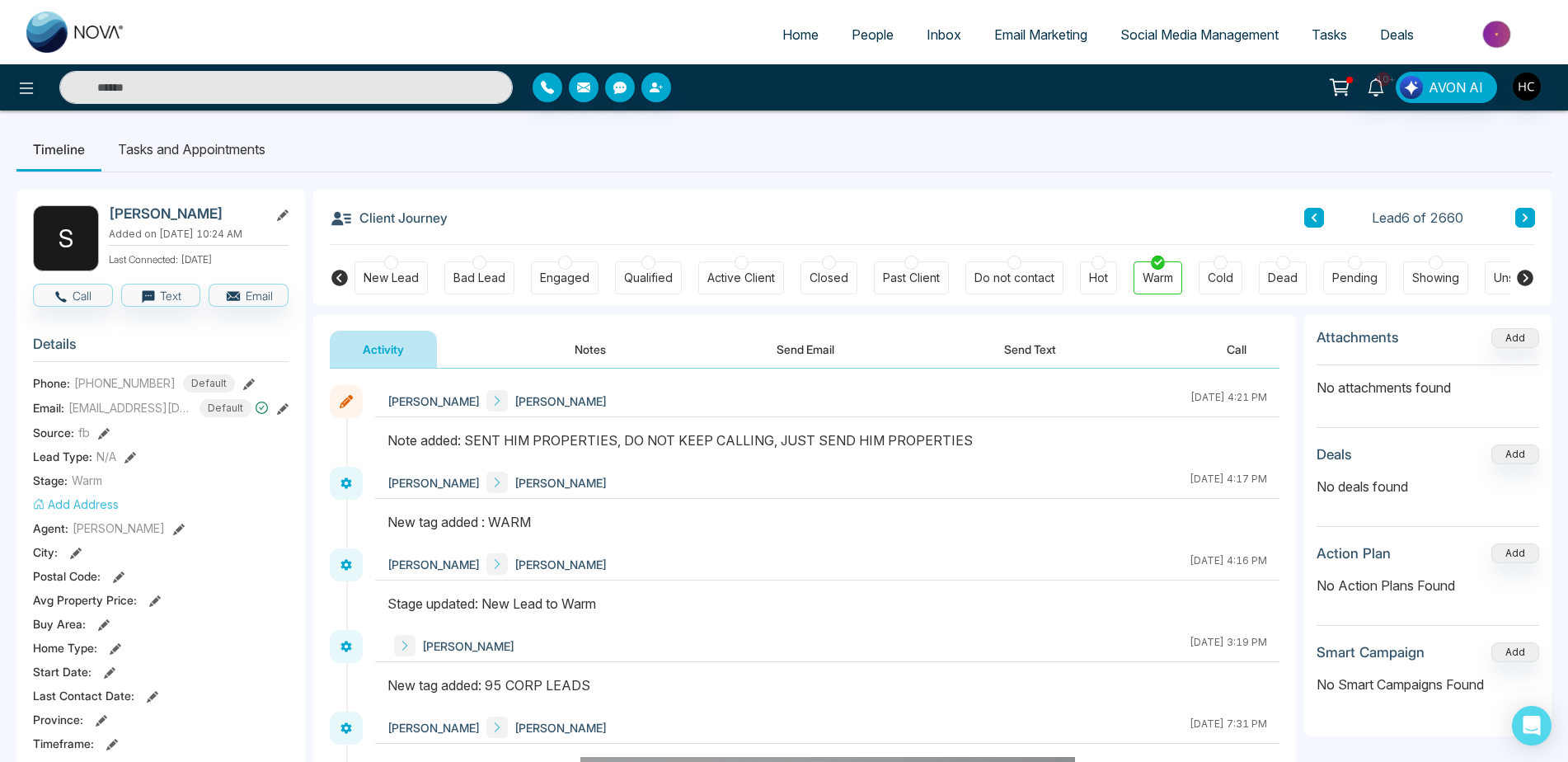
click at [1302, 221] on div "Client Journey Lead 6 of 2660" at bounding box center [932, 217] width 1205 height 56
click at [1309, 221] on button at bounding box center [1314, 217] width 19 height 19
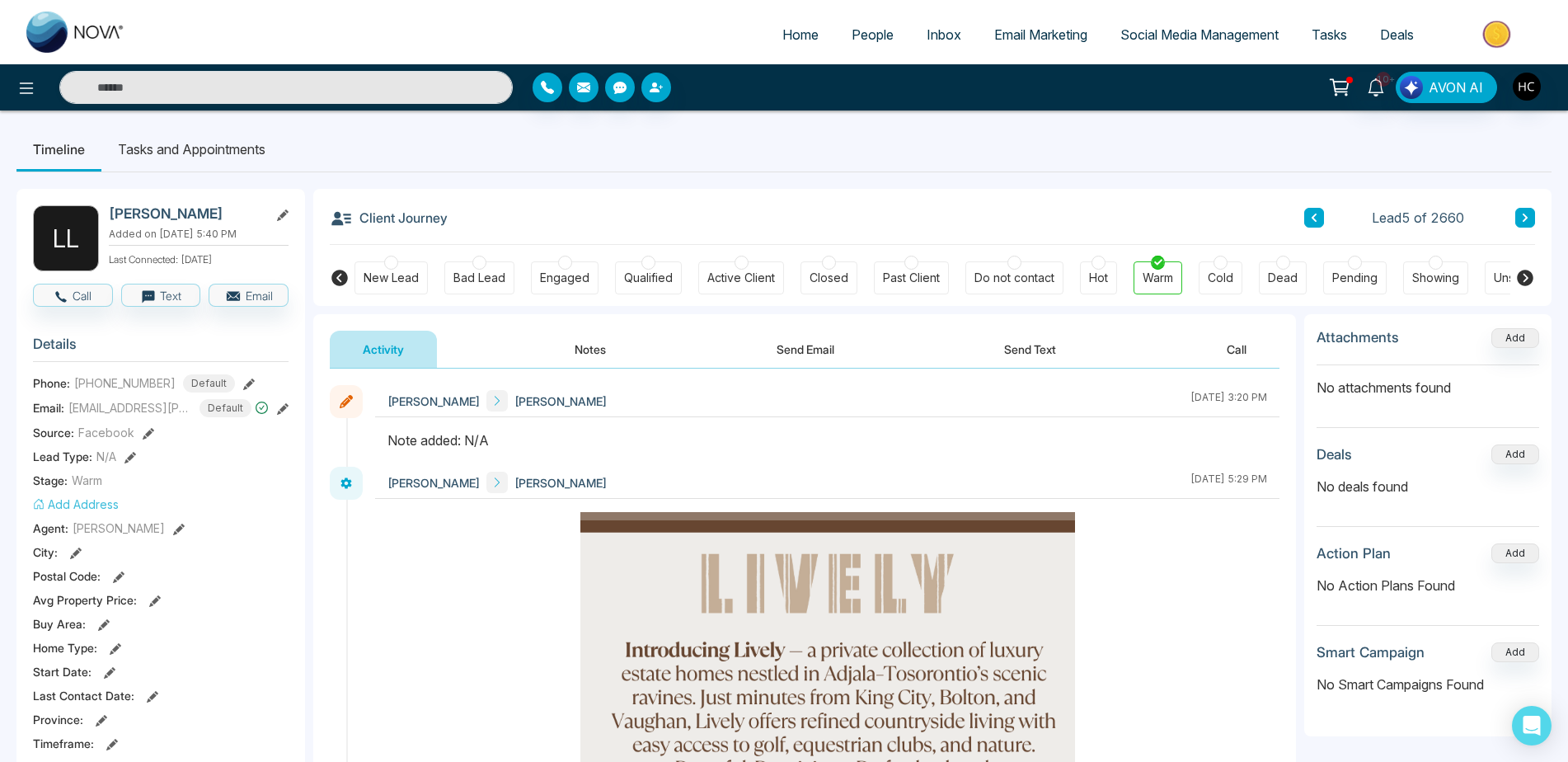
click at [1535, 219] on div "Client Journey Lead 5 of 2660 New Lead Bad Lead Engaged Qualified Active Client…" at bounding box center [932, 247] width 1238 height 117
click at [1524, 208] on button at bounding box center [1525, 217] width 19 height 19
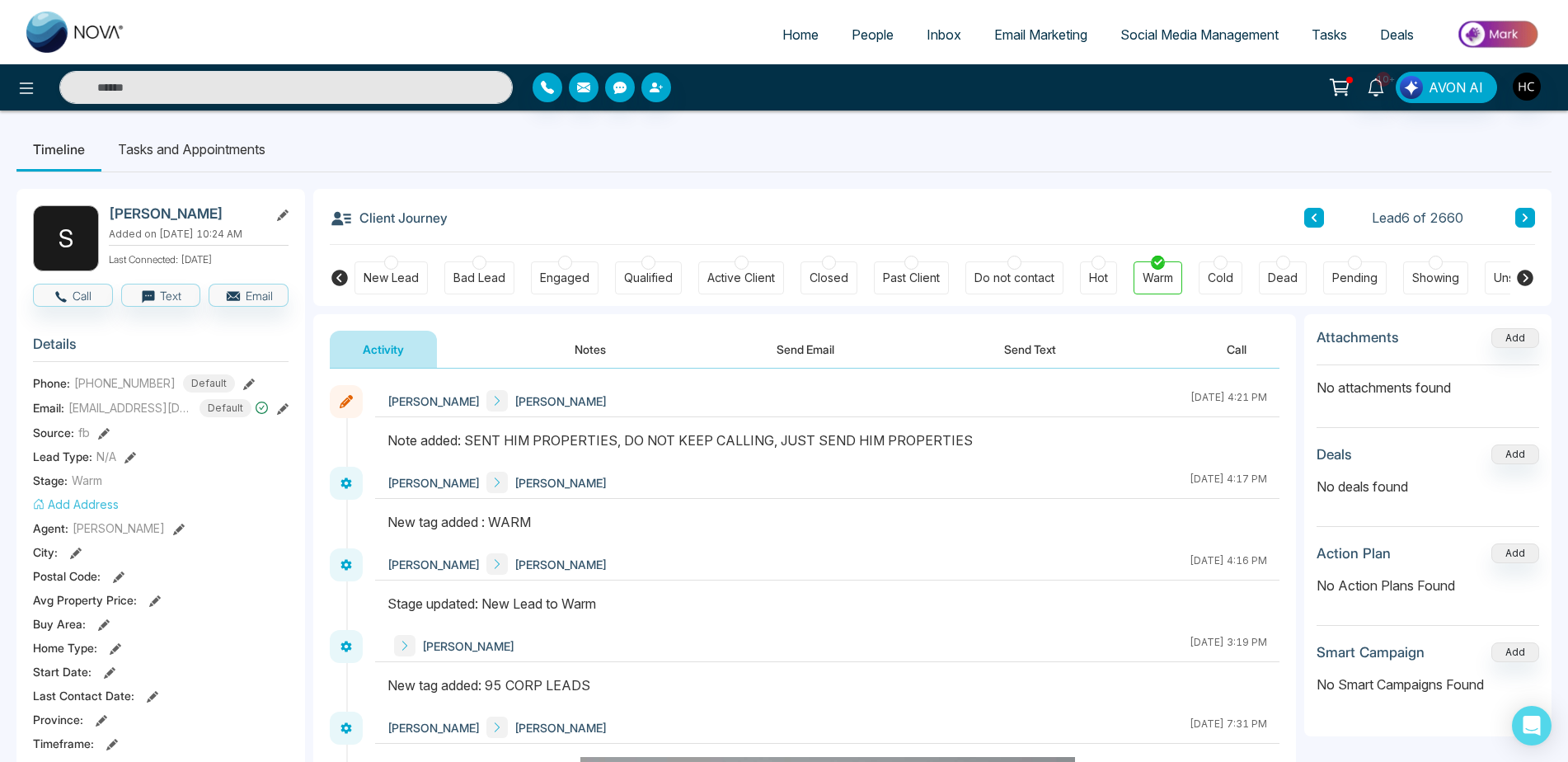
click at [872, 48] on link "People" at bounding box center [872, 35] width 75 height 32
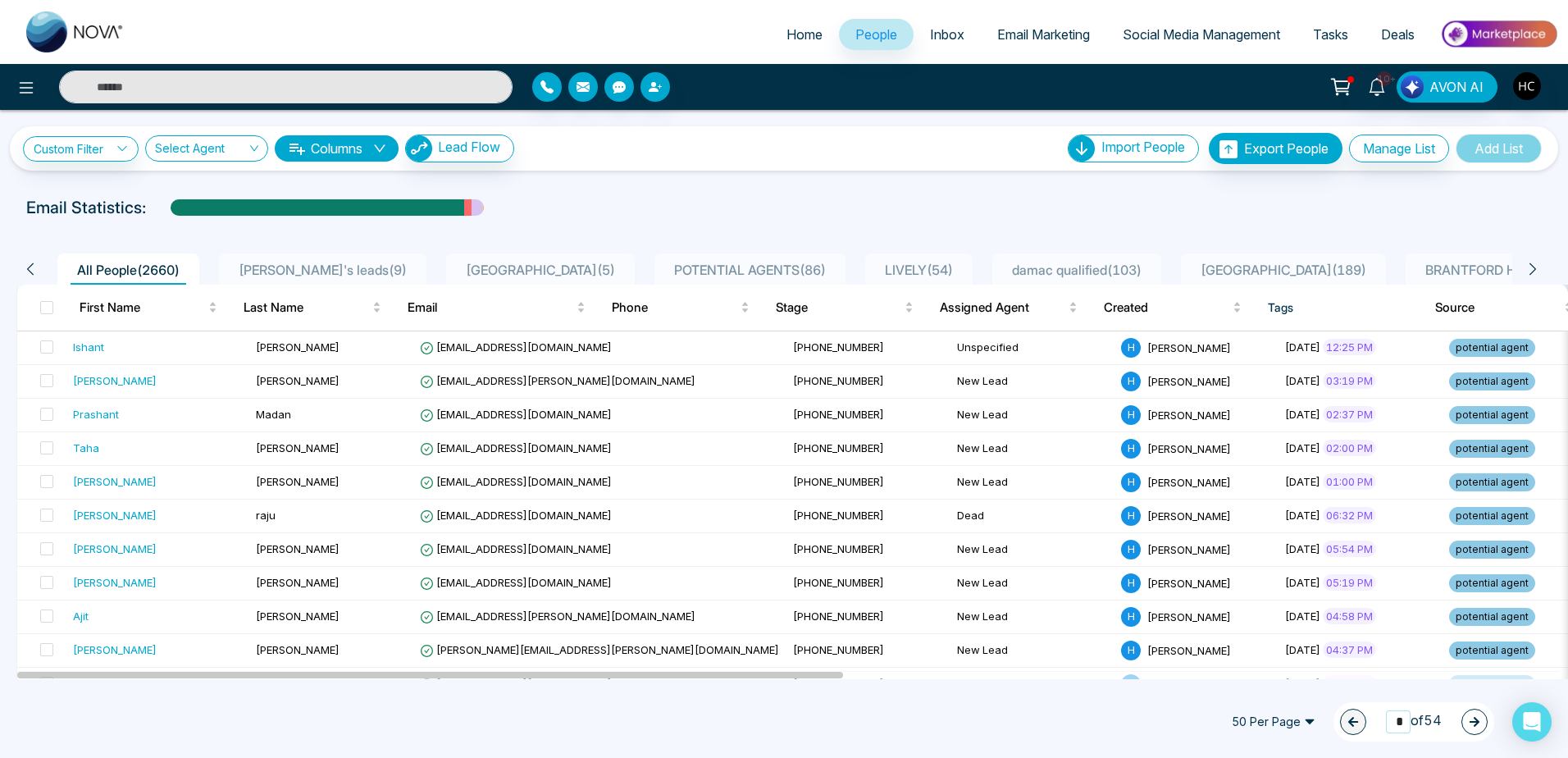
click at [1392, 720] on input "*" at bounding box center [1398, 721] width 24 height 22
drag, startPoint x: 1396, startPoint y: 720, endPoint x: 1379, endPoint y: 726, distance: 18.0
click at [1379, 726] on div "1 * of 54" at bounding box center [1414, 721] width 161 height 39
type input "**"
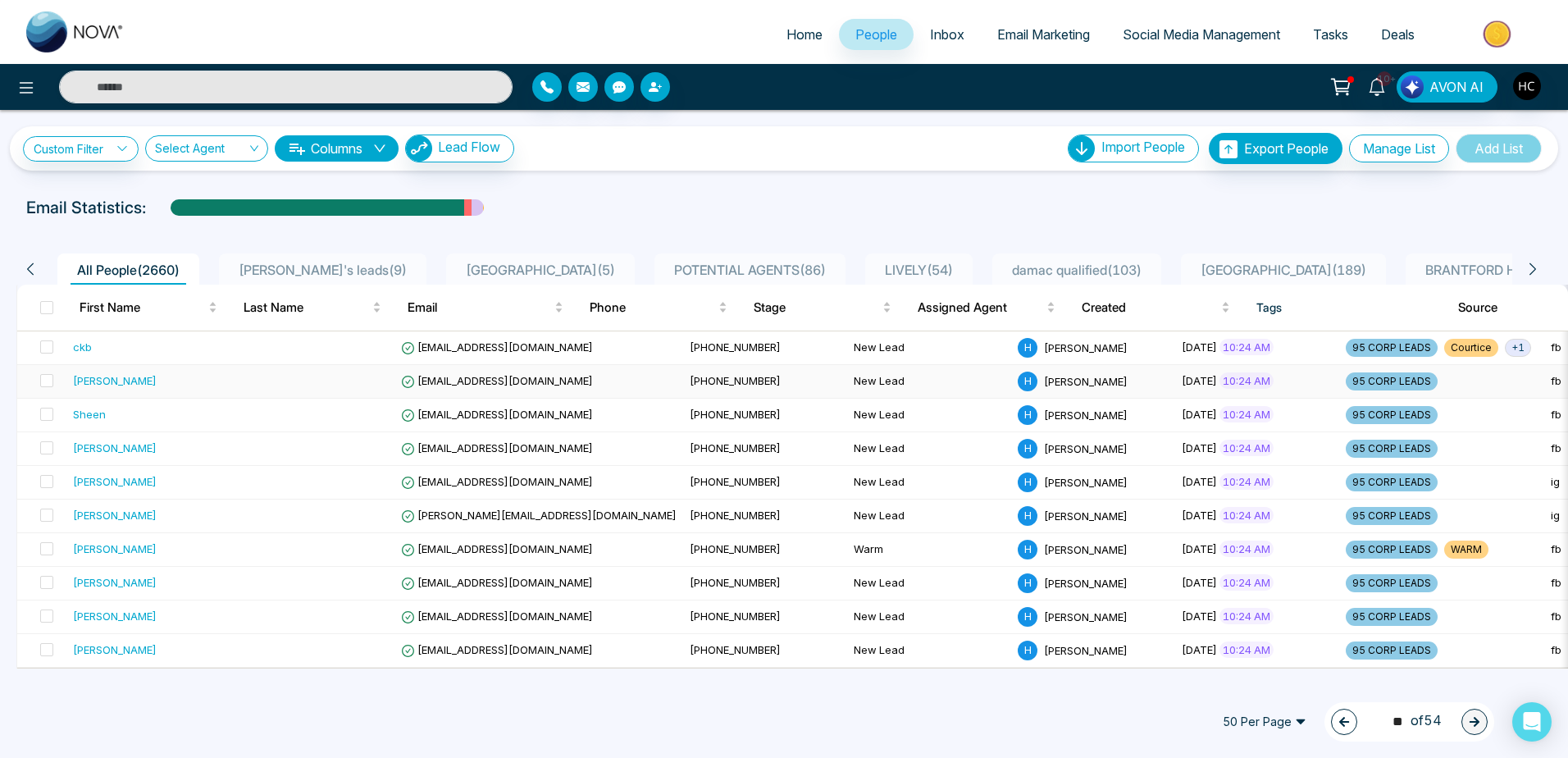
click at [159, 383] on div "[PERSON_NAME]" at bounding box center [148, 381] width 150 height 17
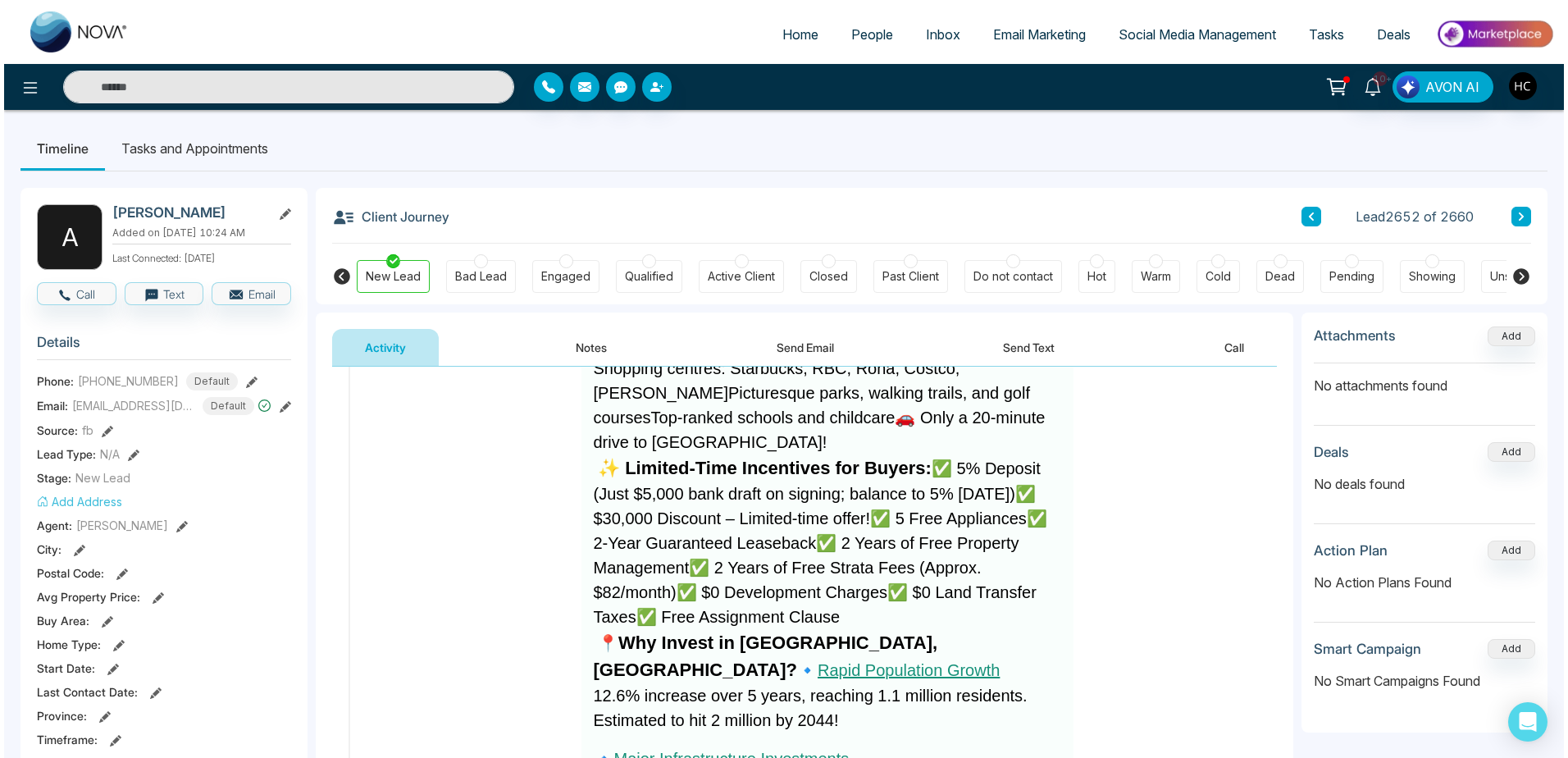
scroll to position [3347, 0]
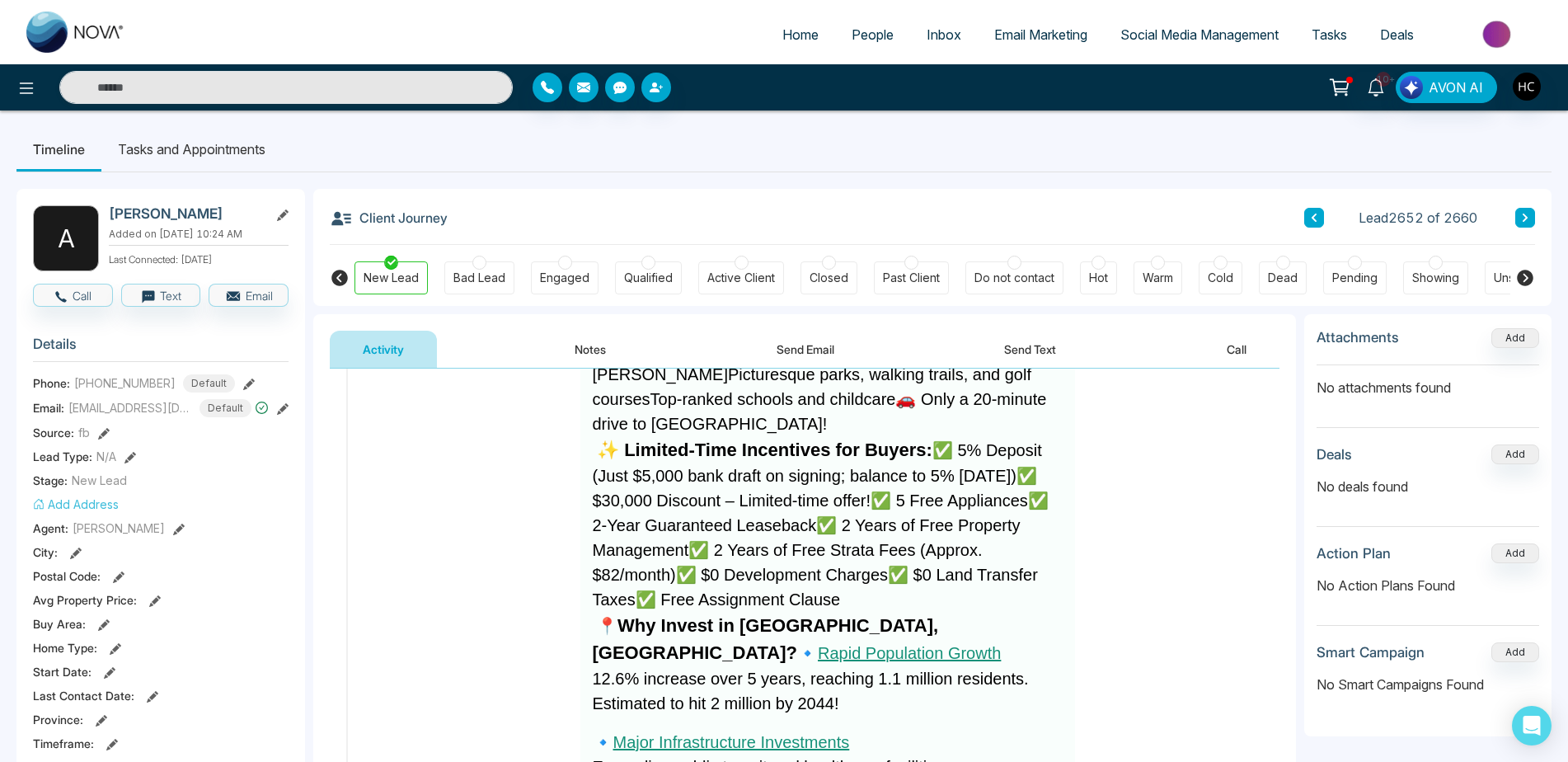
click at [864, 31] on span "People" at bounding box center [872, 34] width 42 height 17
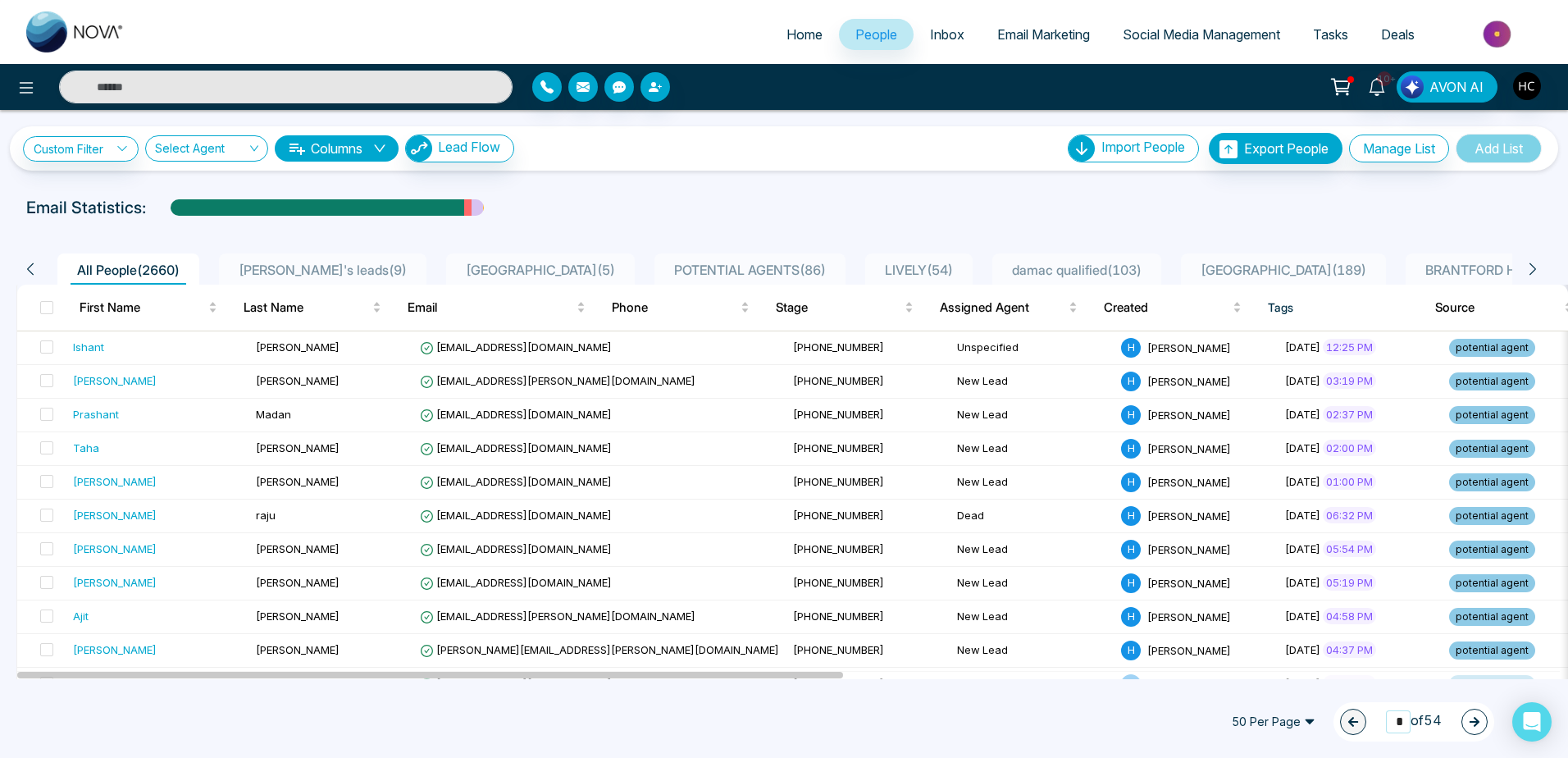
click at [1390, 726] on input "*" at bounding box center [1398, 721] width 24 height 22
click at [1393, 726] on input "*" at bounding box center [1398, 721] width 24 height 22
click at [1393, 723] on input "*" at bounding box center [1398, 721] width 24 height 22
click at [1389, 723] on input "*" at bounding box center [1398, 721] width 24 height 22
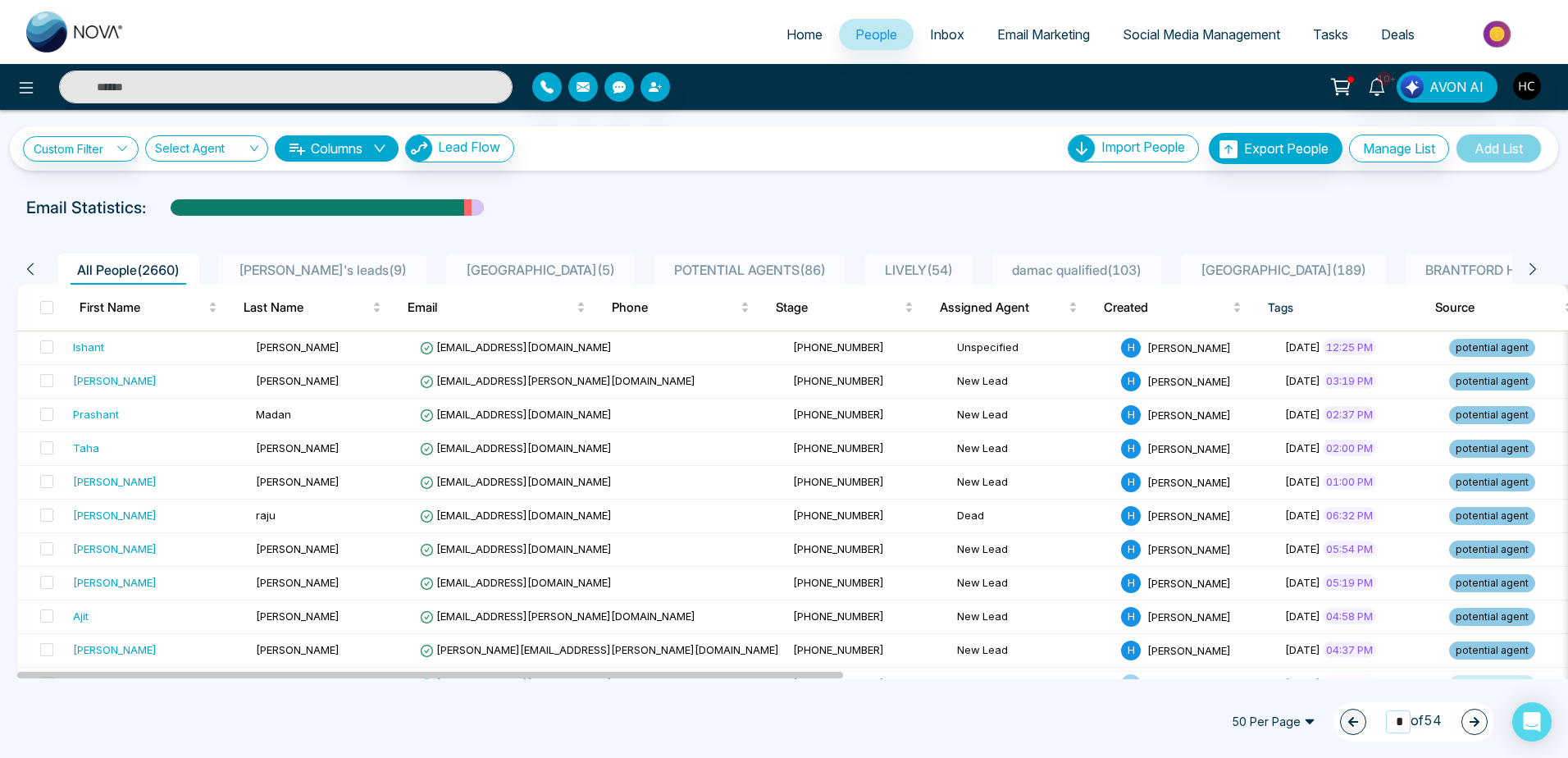
click at [1389, 723] on input "*" at bounding box center [1398, 721] width 24 height 22
click at [1390, 723] on input "*" at bounding box center [1398, 721] width 24 height 22
type input "**"
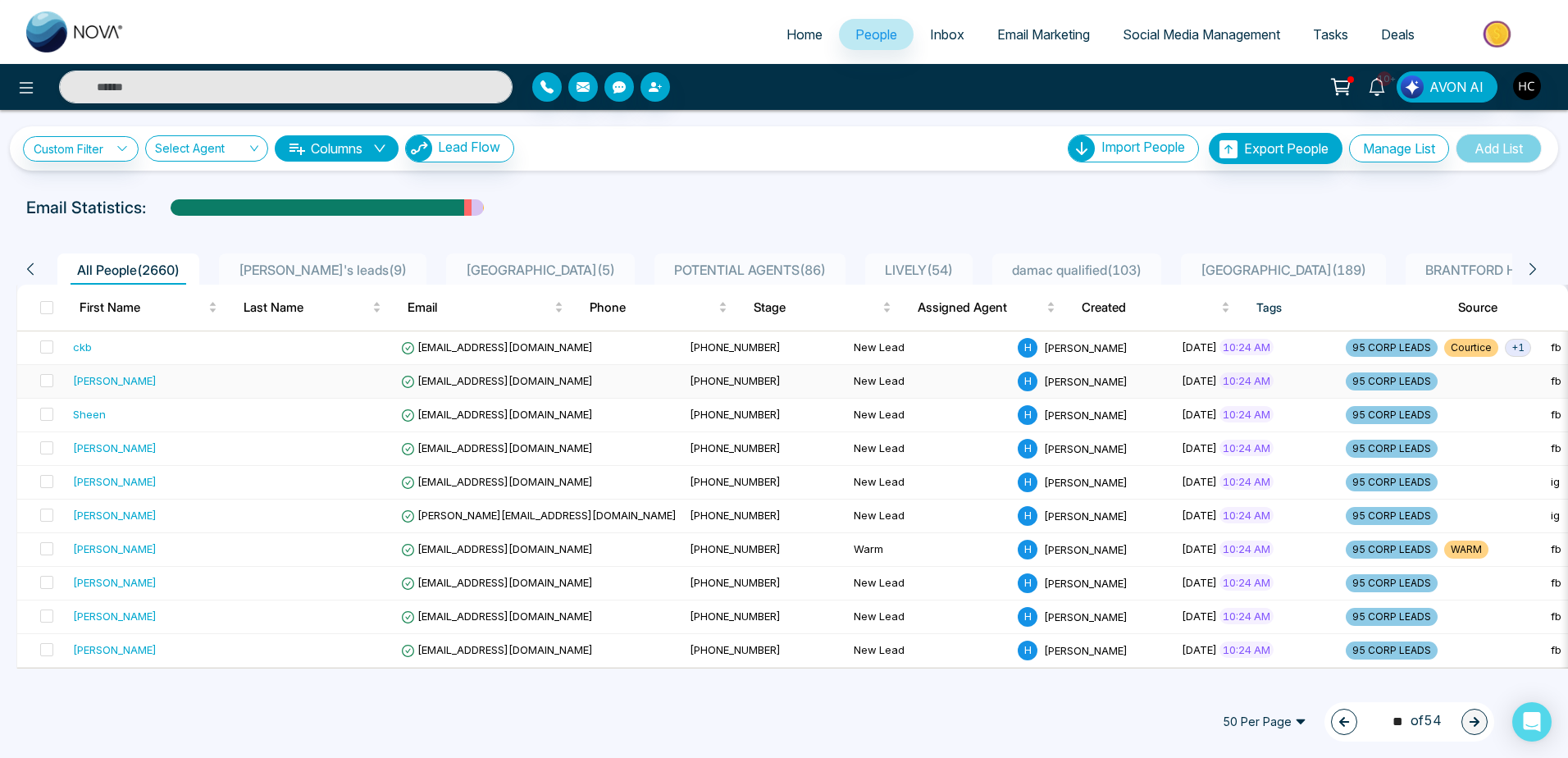
click at [272, 382] on td at bounding box center [312, 382] width 164 height 33
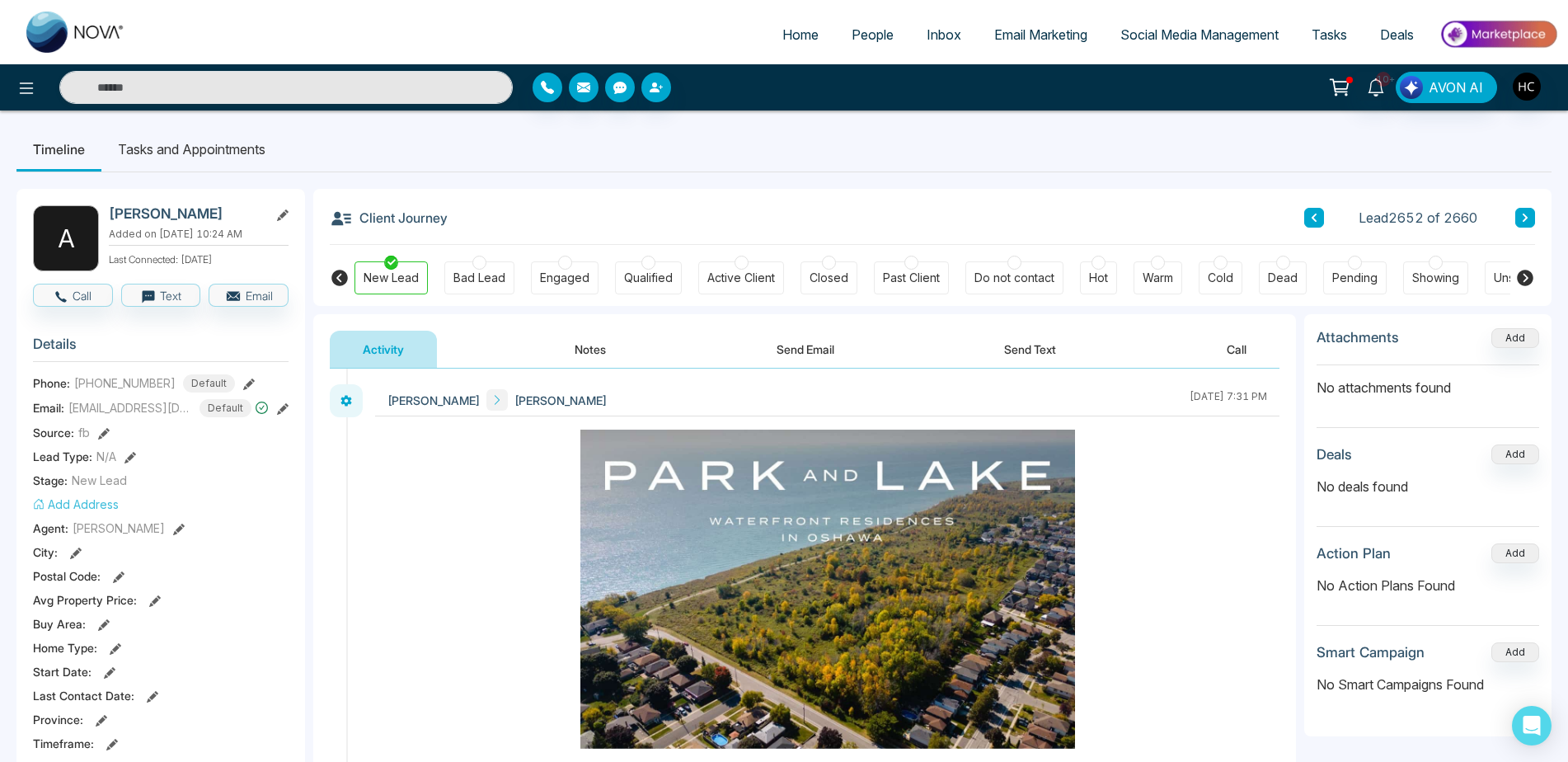
scroll to position [165, 0]
